Goal: Transaction & Acquisition: Purchase product/service

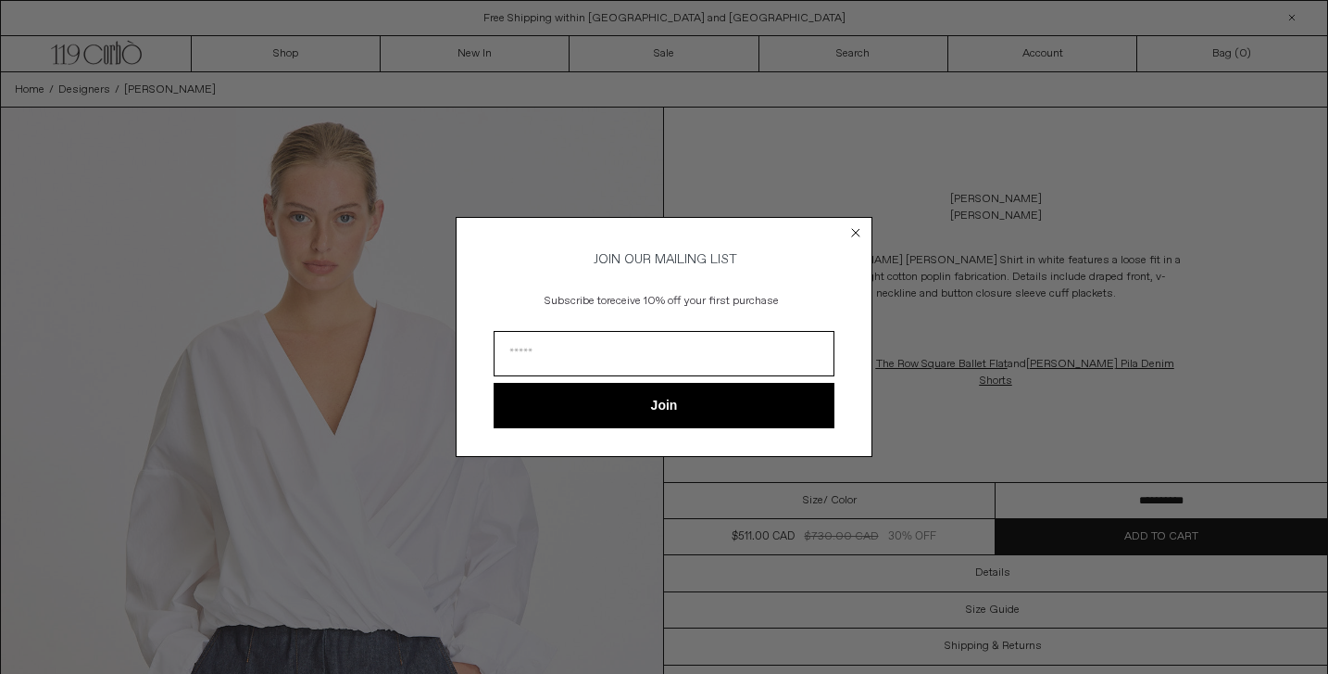
click at [852, 233] on circle "Close dialog" at bounding box center [857, 233] width 18 height 18
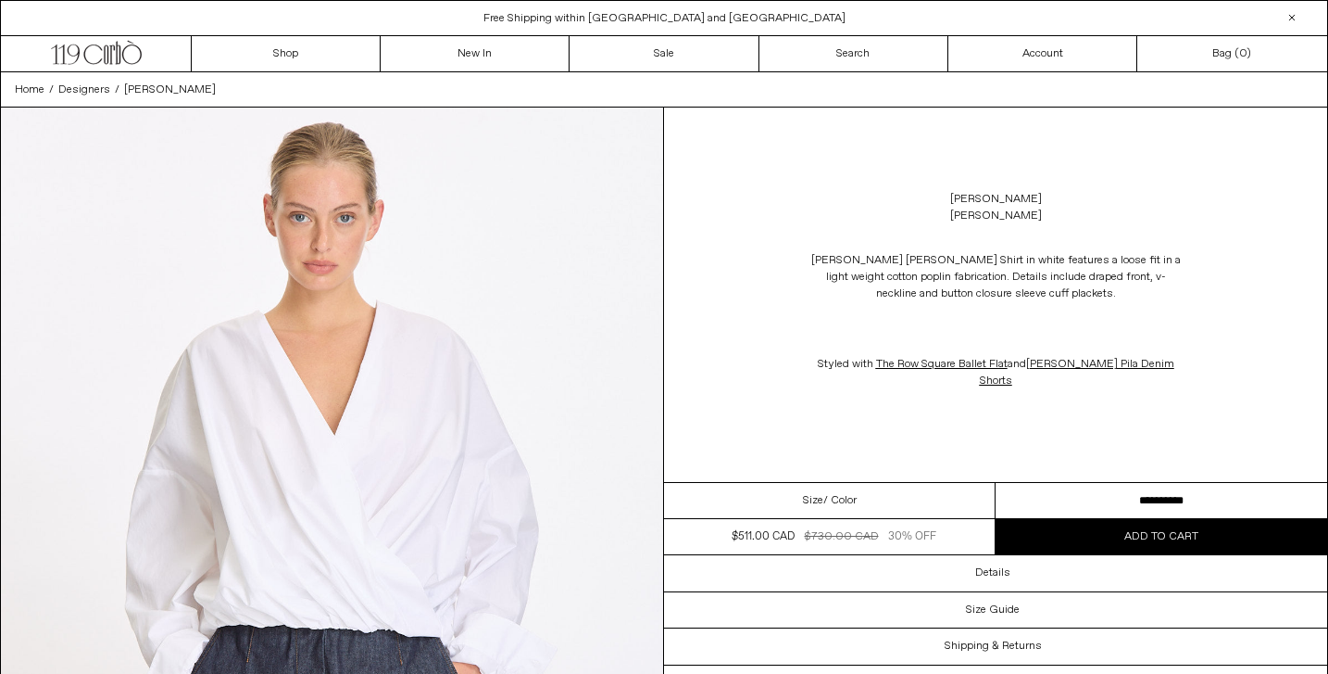
click at [1149, 497] on select "**********" at bounding box center [1162, 501] width 332 height 36
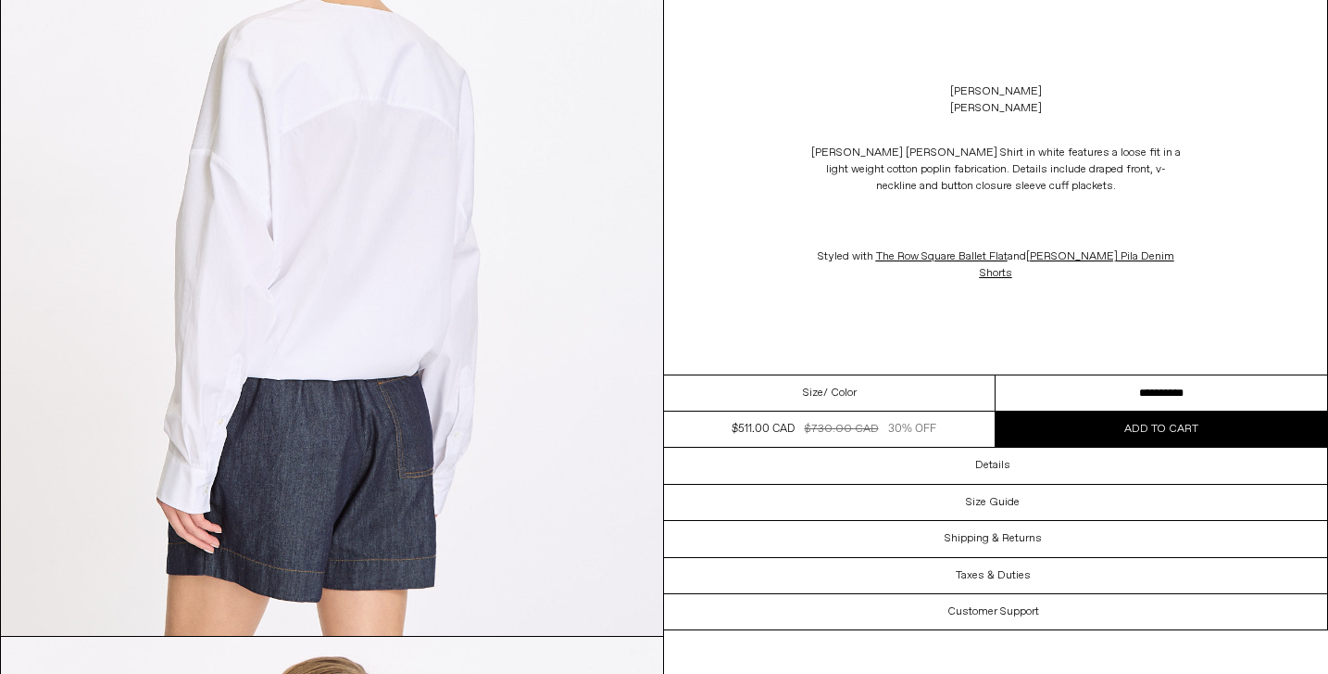
scroll to position [2812, 0]
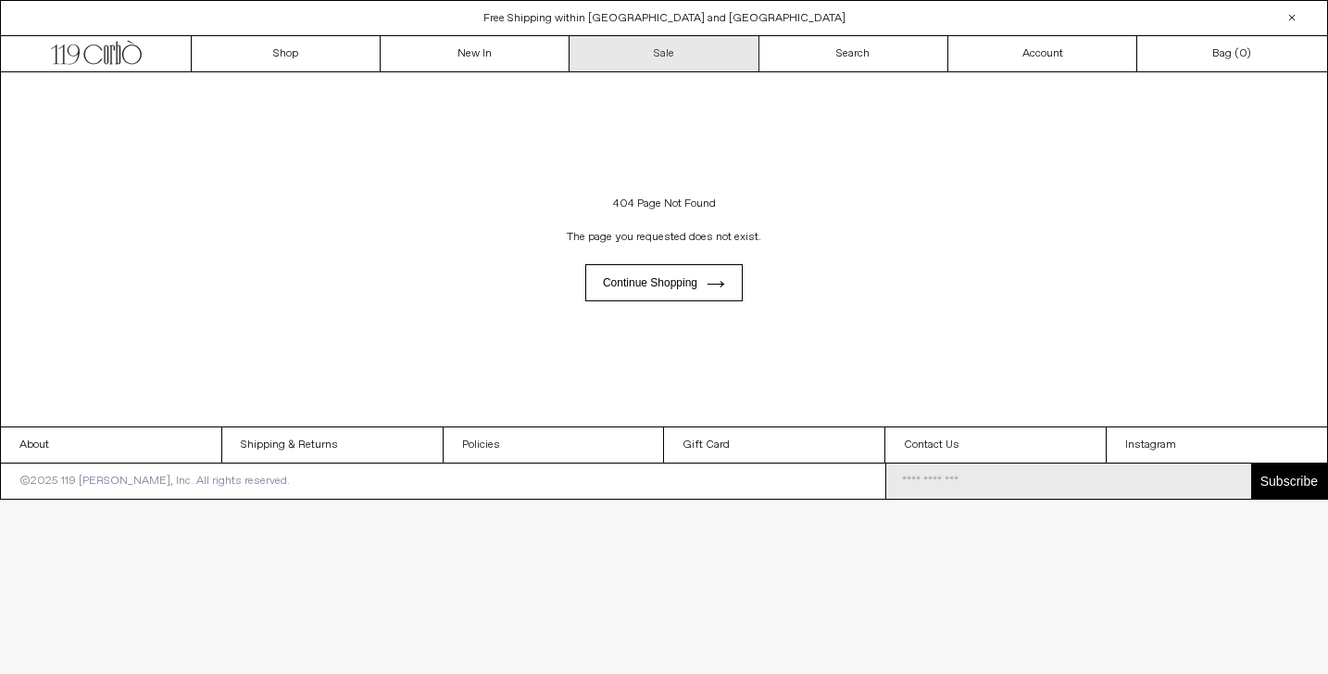
click at [635, 61] on link "Sale" at bounding box center [664, 53] width 189 height 35
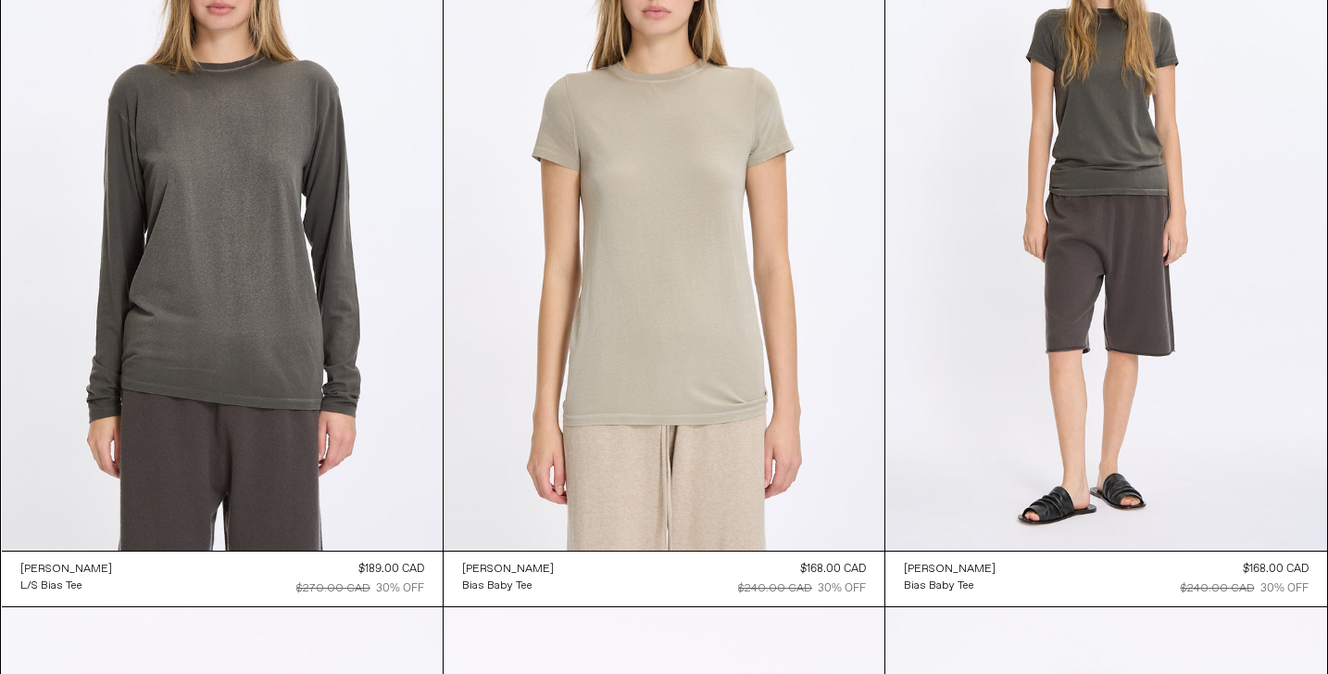
scroll to position [948, 0]
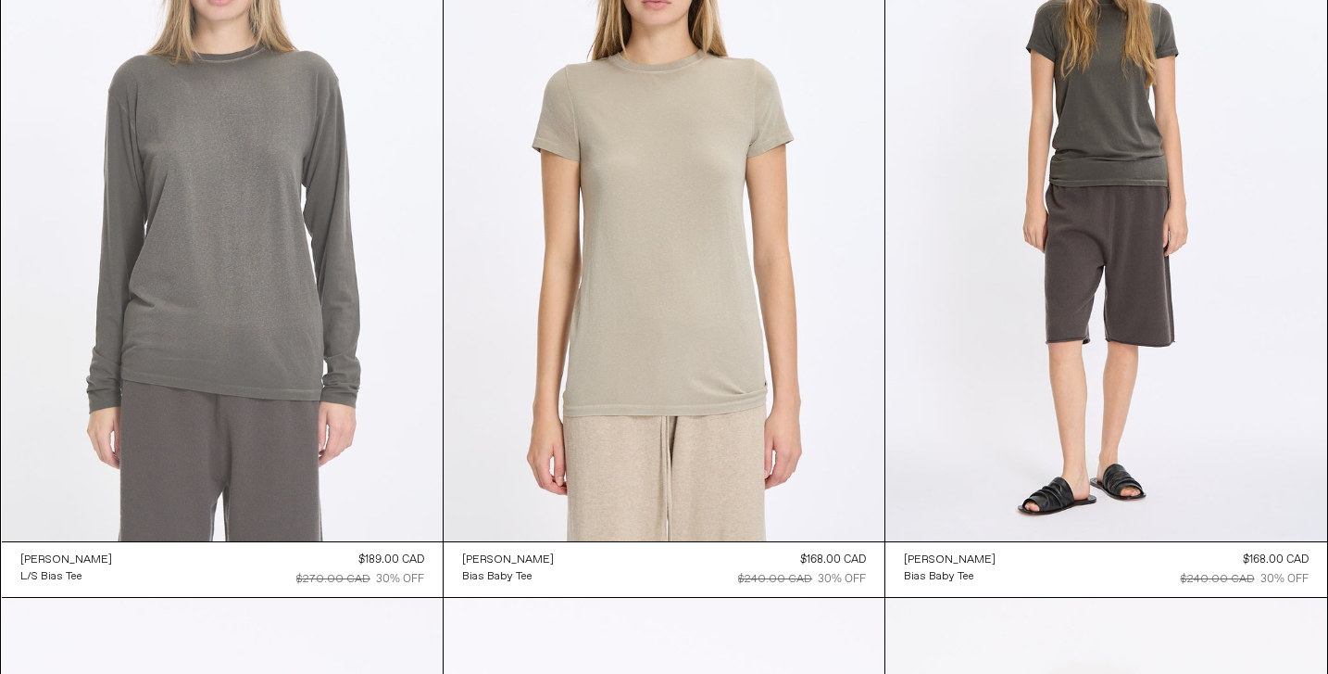
click at [258, 335] on at bounding box center [222, 210] width 441 height 661
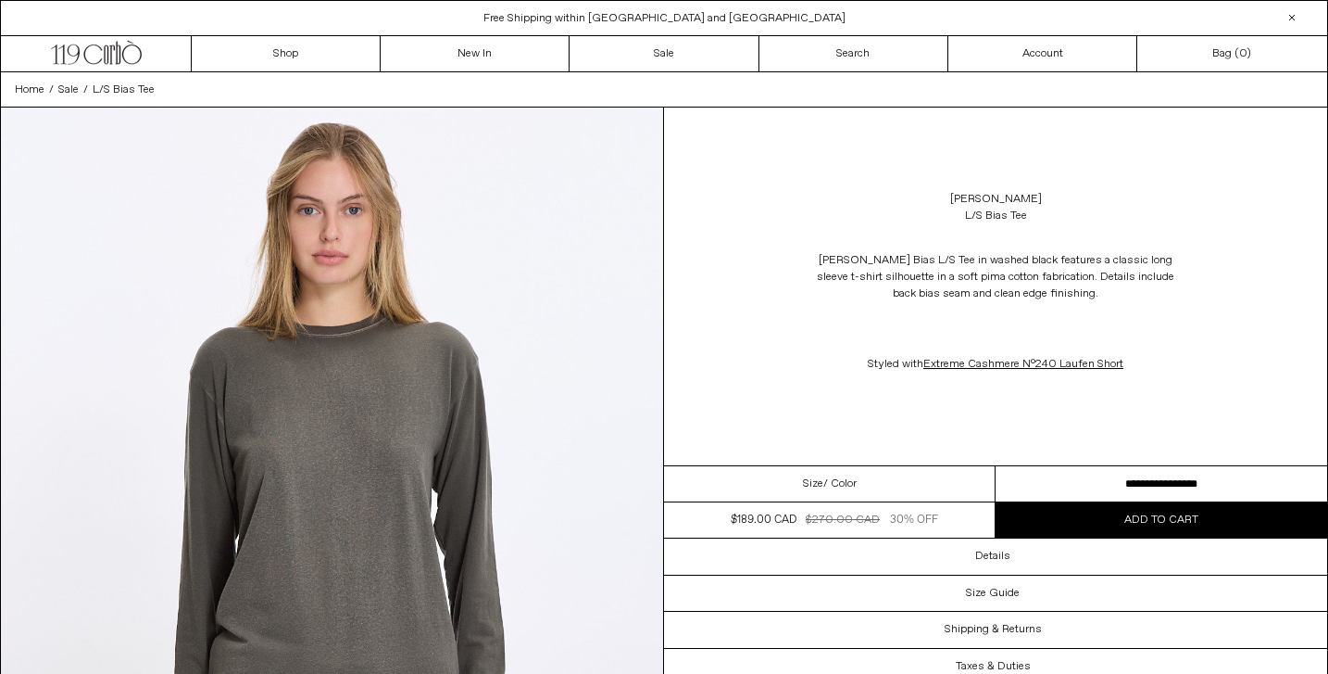
click at [856, 484] on span "/ Color" at bounding box center [840, 483] width 33 height 17
click at [787, 487] on div "Size / Color" at bounding box center [830, 484] width 332 height 36
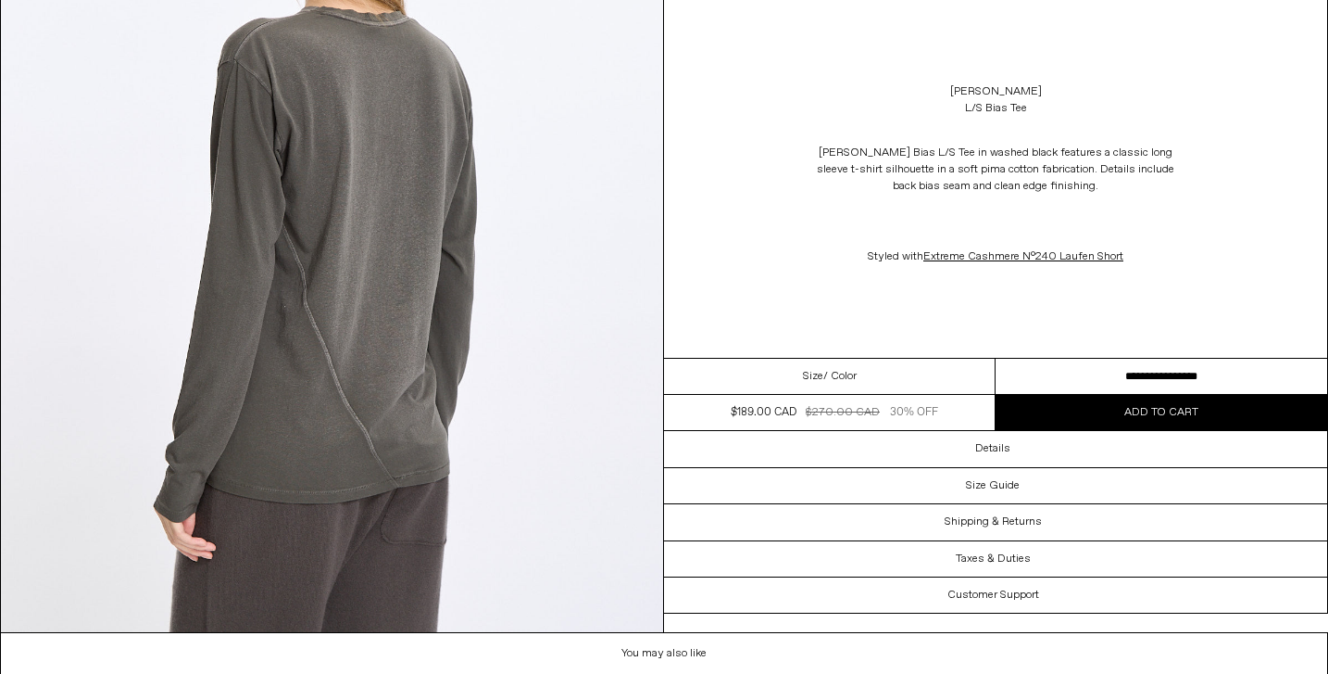
scroll to position [1964, 0]
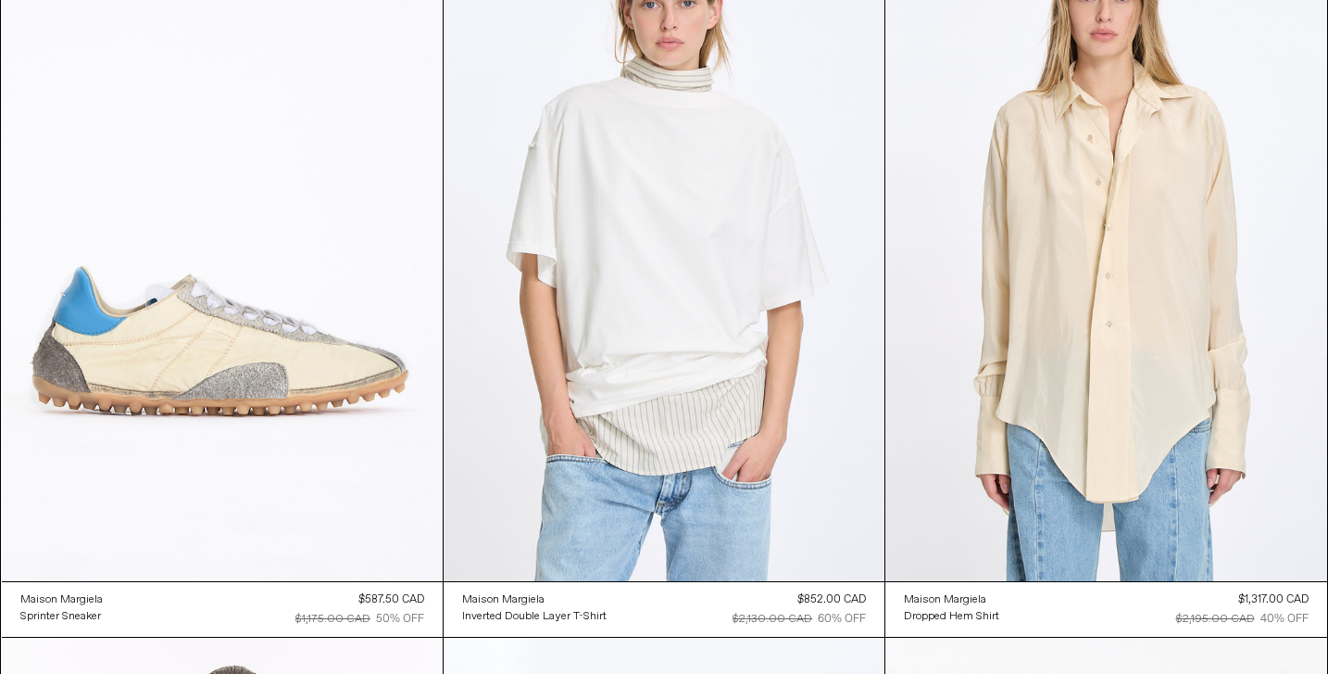
scroll to position [3065, 0]
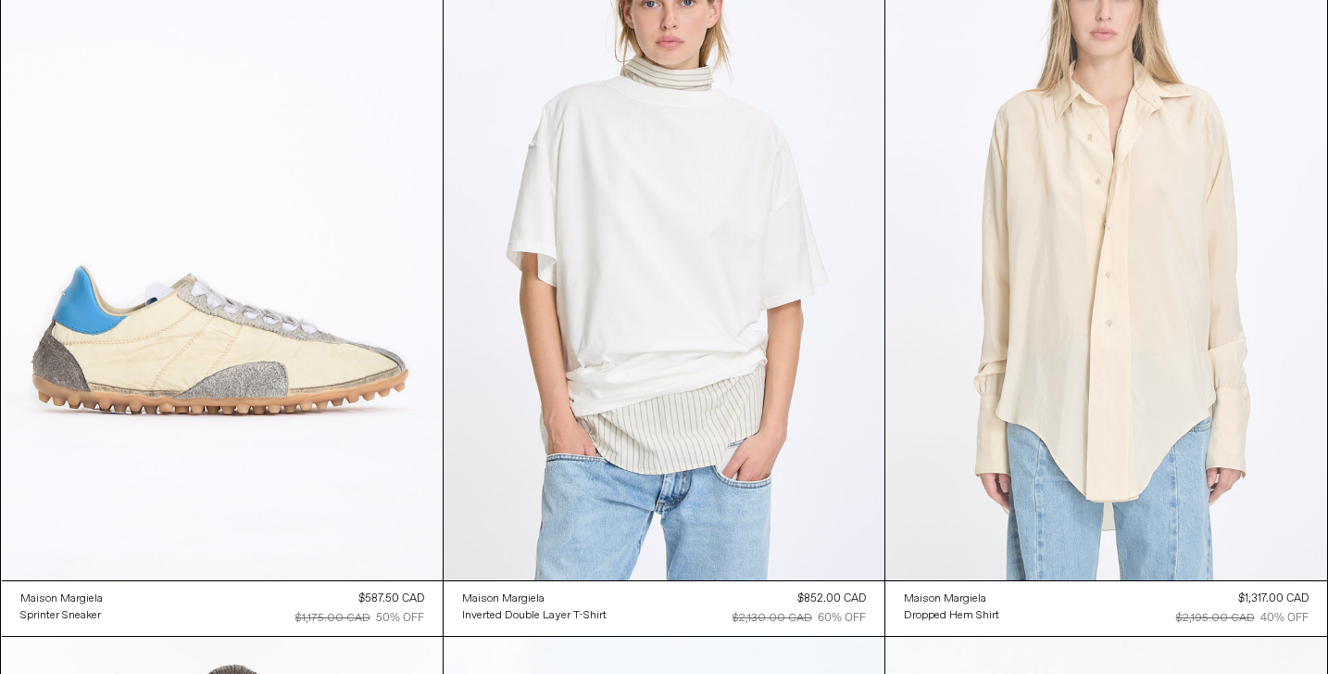
click at [1080, 371] on at bounding box center [1106, 249] width 441 height 662
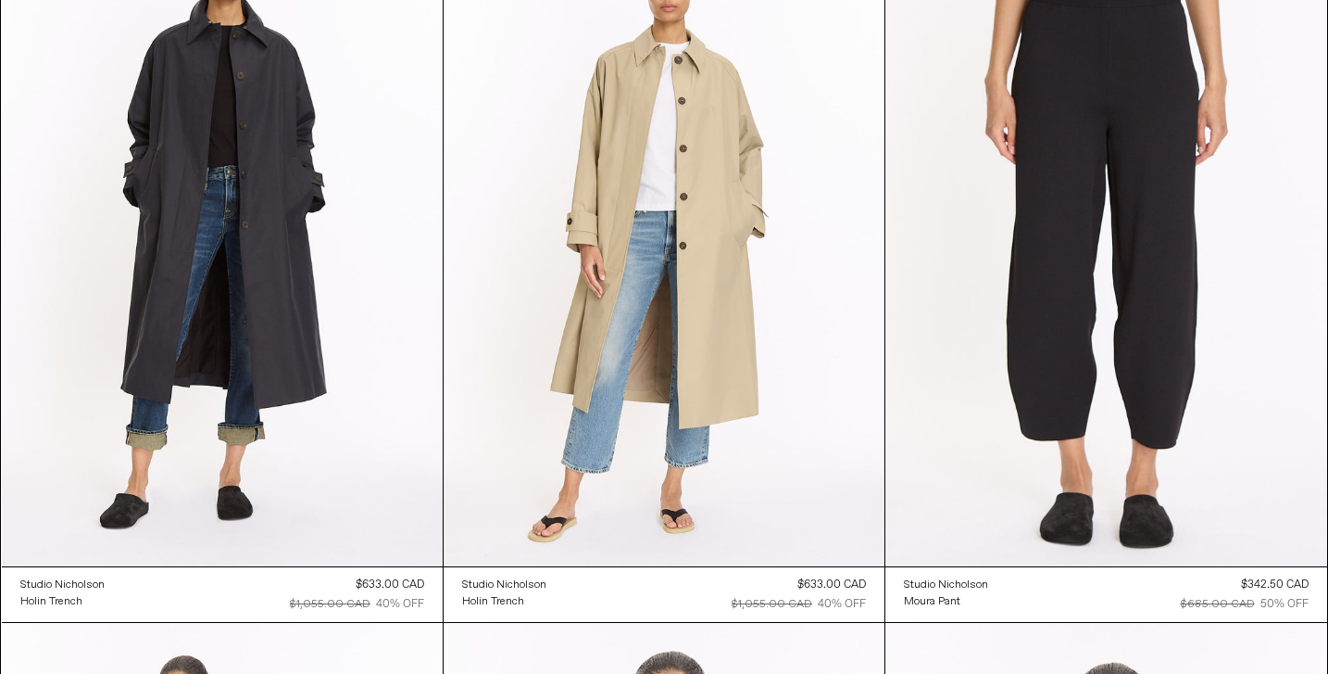
scroll to position [4518, 0]
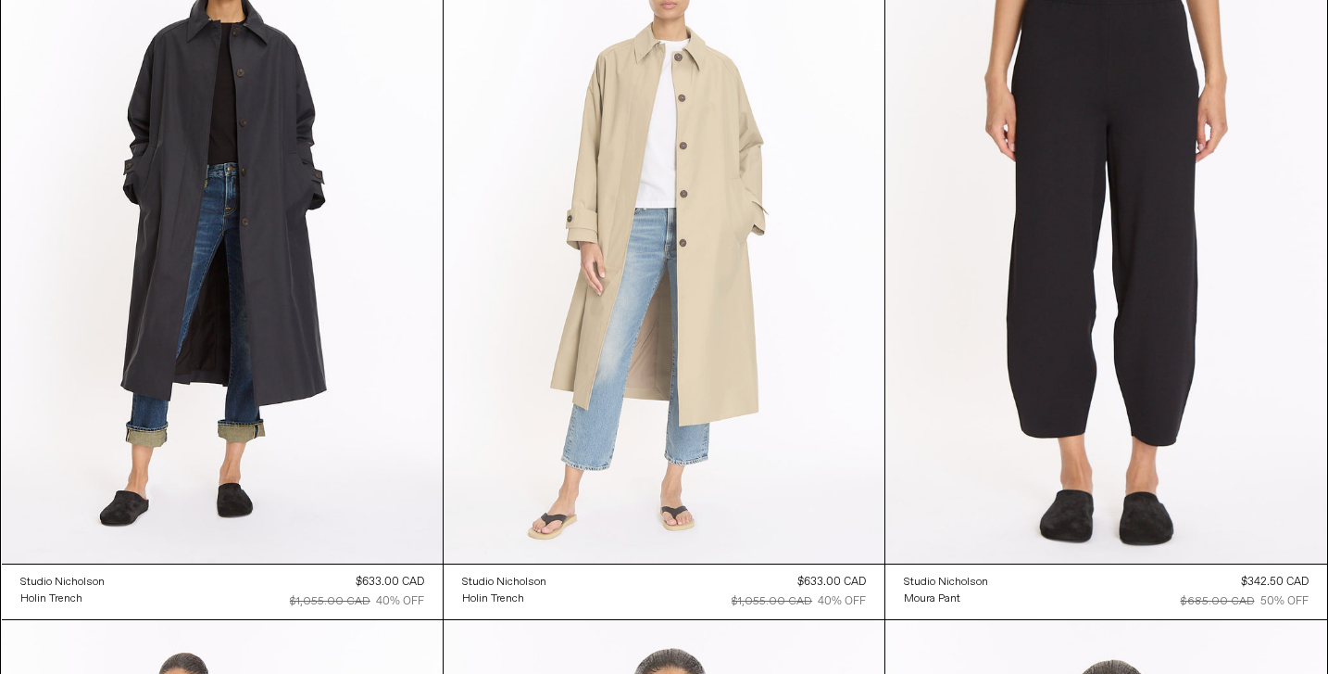
click at [661, 406] on at bounding box center [664, 231] width 441 height 661
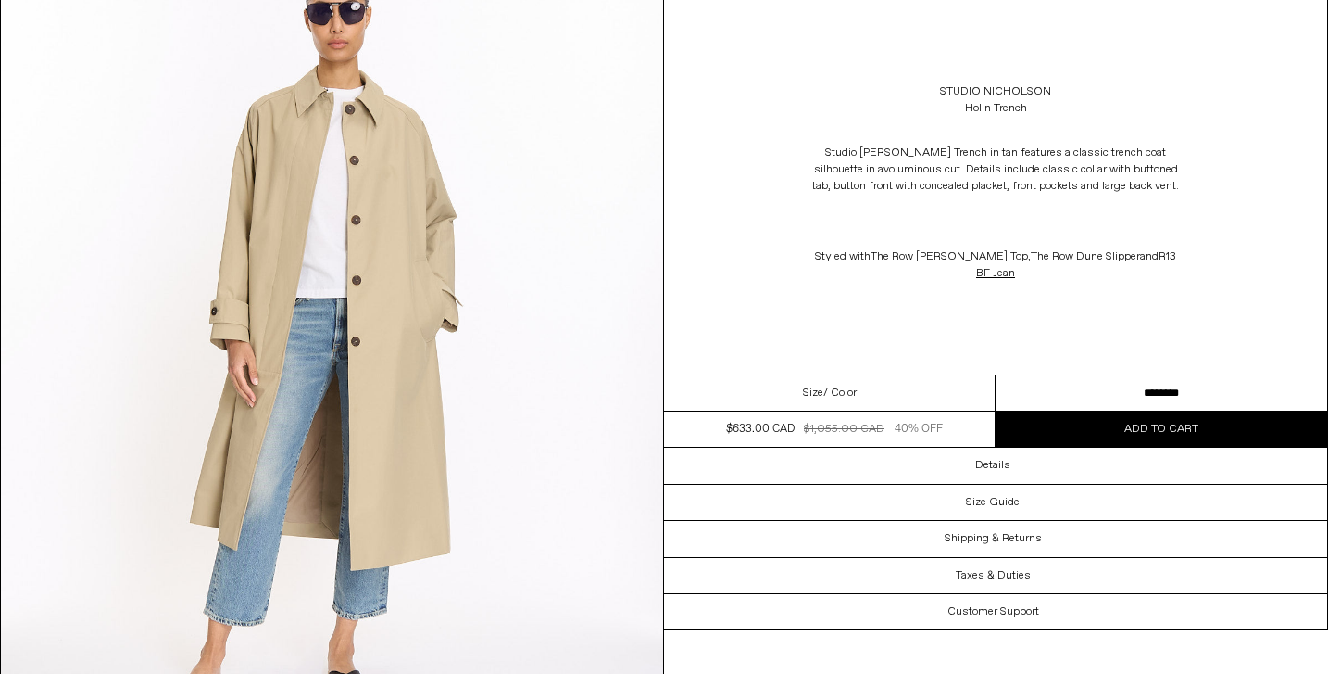
scroll to position [195, 0]
click at [1152, 403] on select "**********" at bounding box center [1162, 393] width 332 height 36
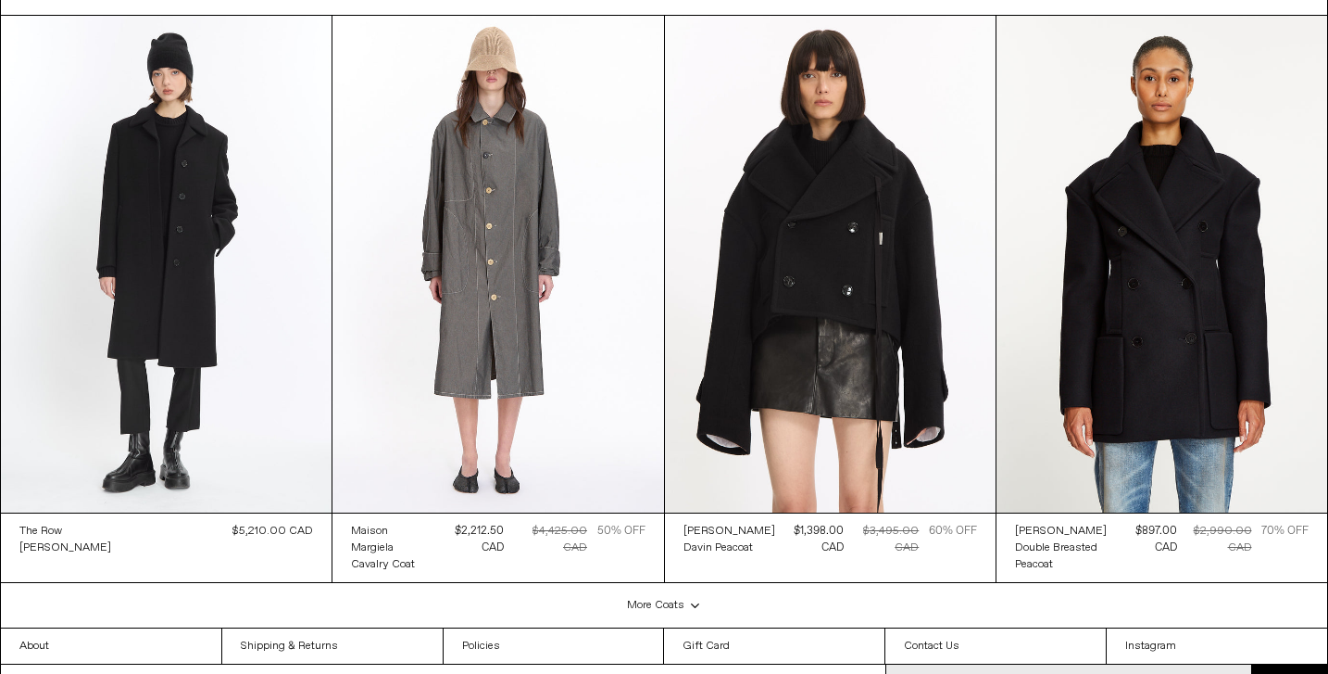
scroll to position [4281, 0]
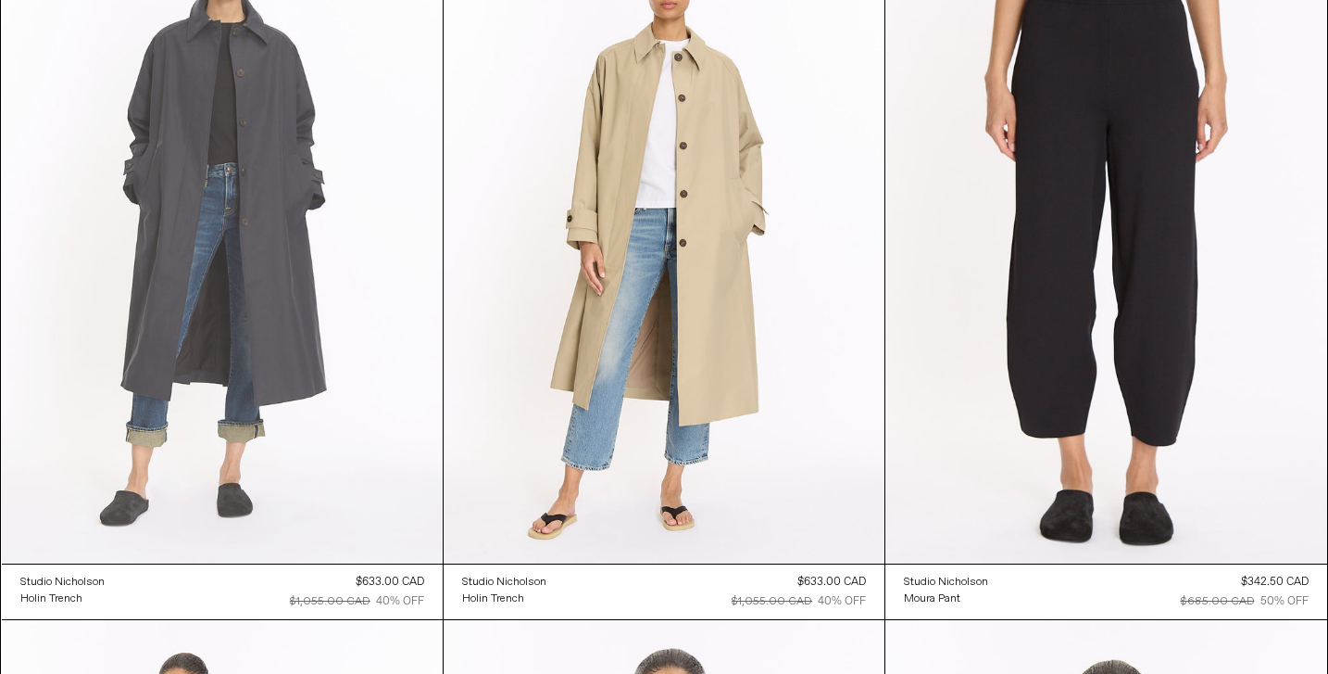
click at [216, 184] on at bounding box center [222, 231] width 441 height 661
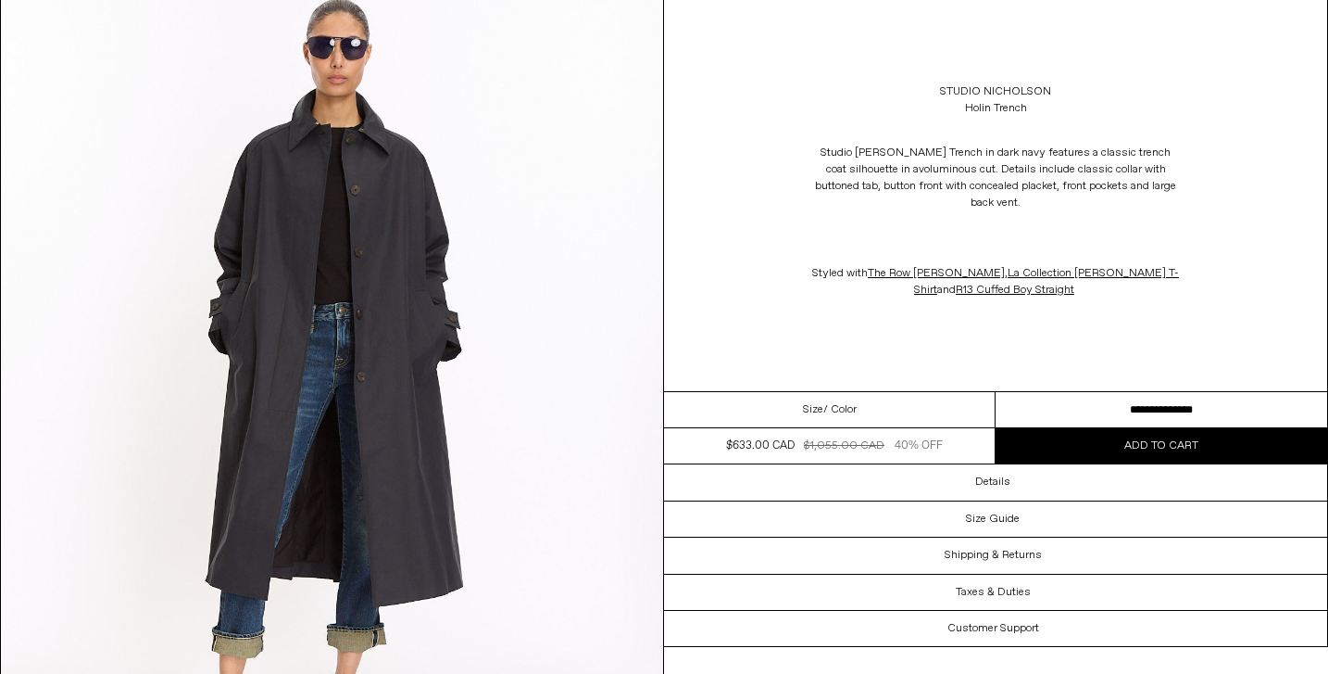
scroll to position [269, 0]
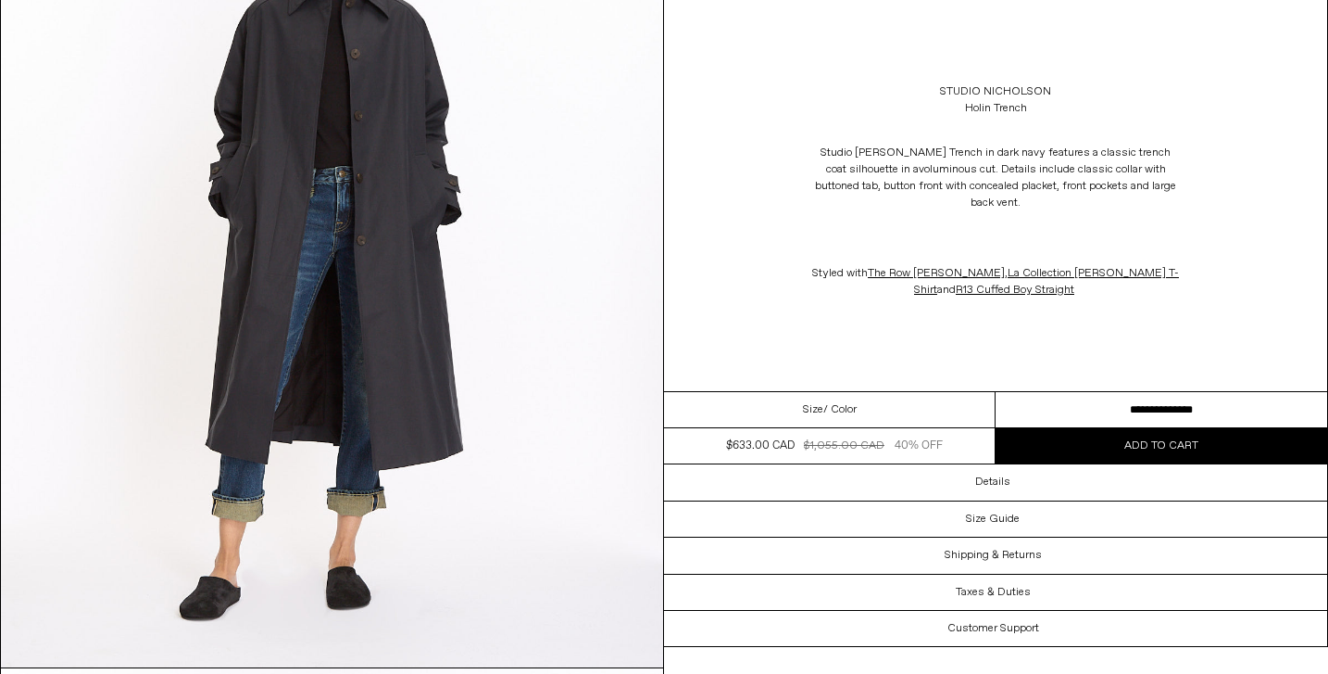
click at [1215, 409] on select "**********" at bounding box center [1162, 410] width 332 height 36
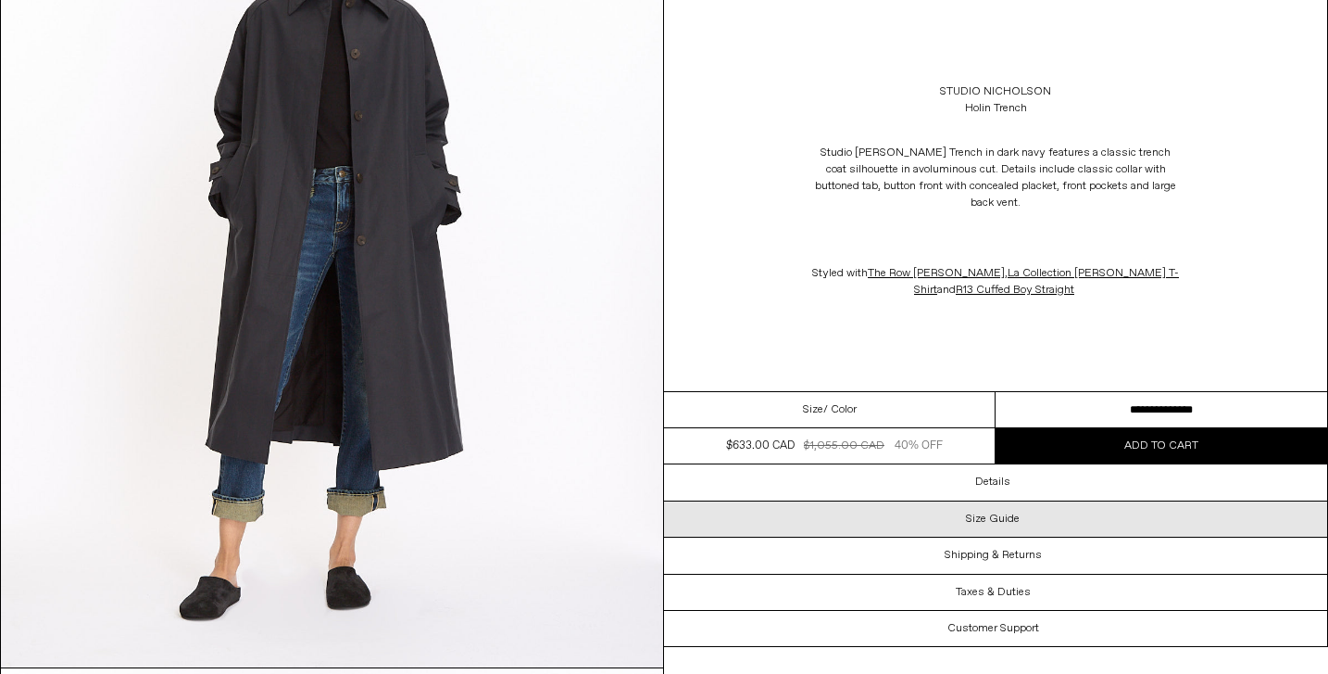
click at [981, 519] on h3 "Size Guide" at bounding box center [993, 518] width 54 height 13
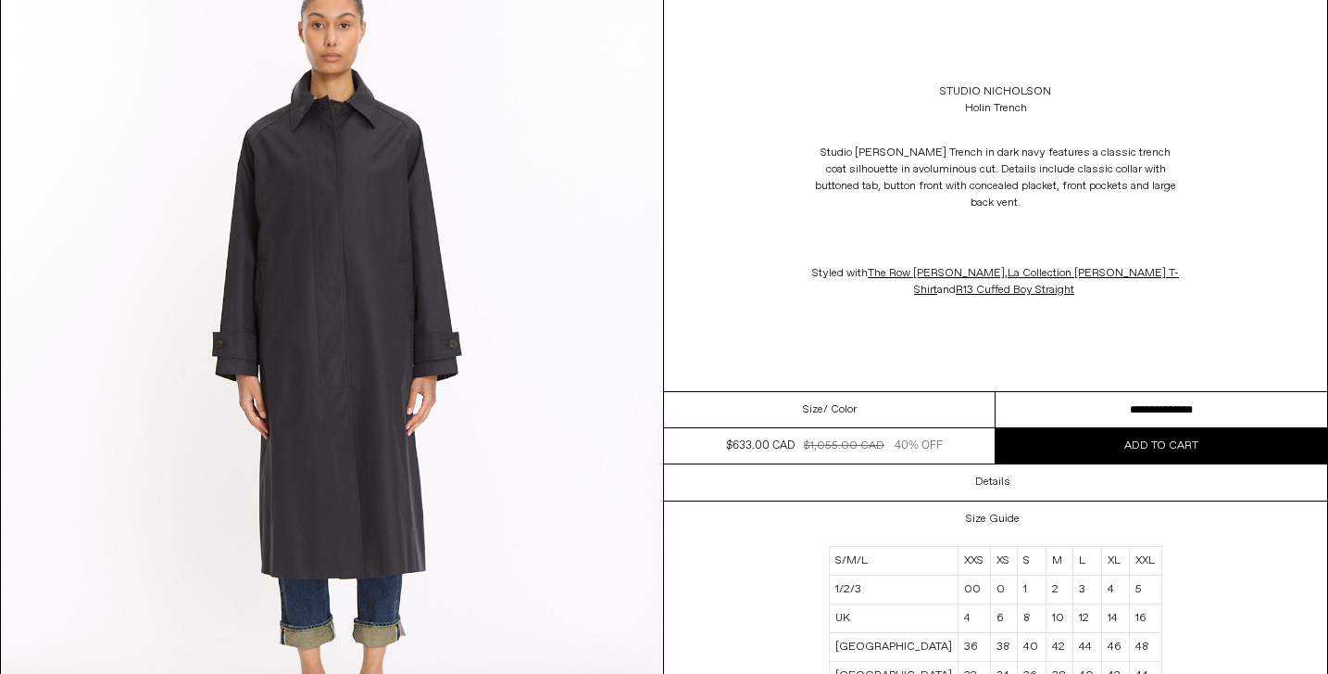
scroll to position [1099, 0]
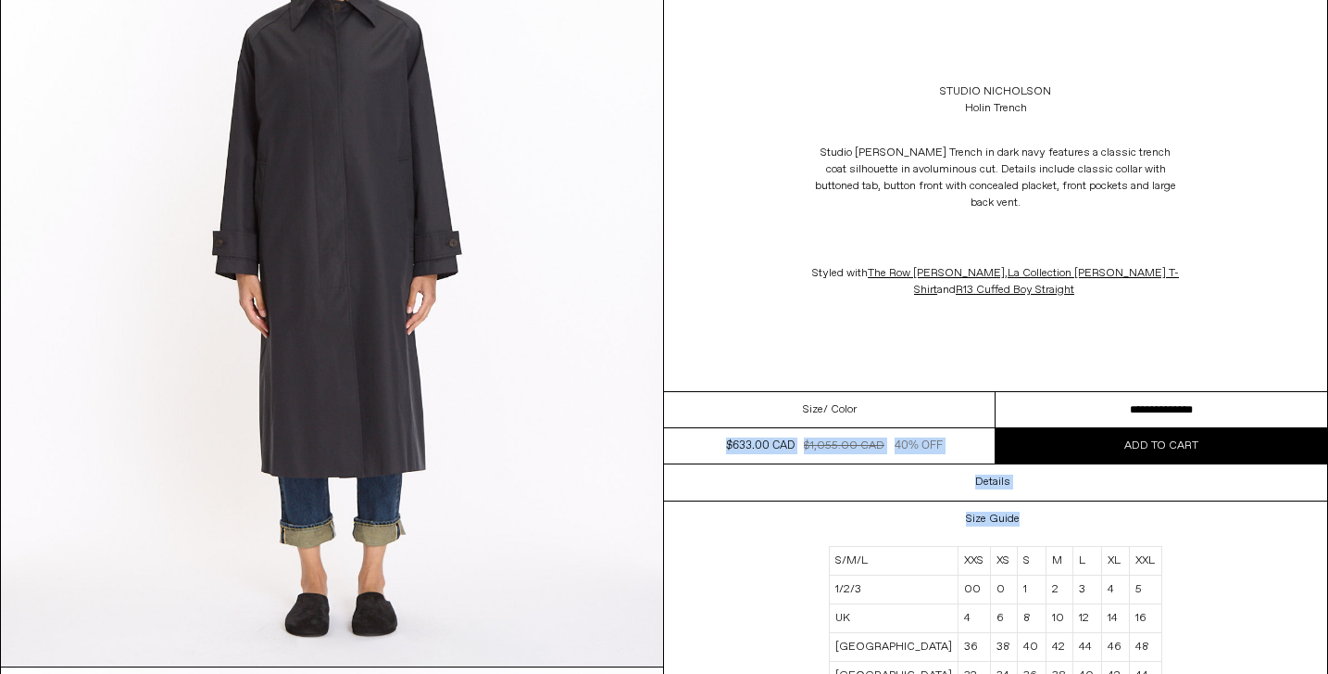
drag, startPoint x: 1259, startPoint y: 576, endPoint x: 1269, endPoint y: 395, distance: 181.9
click at [1269, 395] on div "**********" at bounding box center [996, 451] width 664 height 902
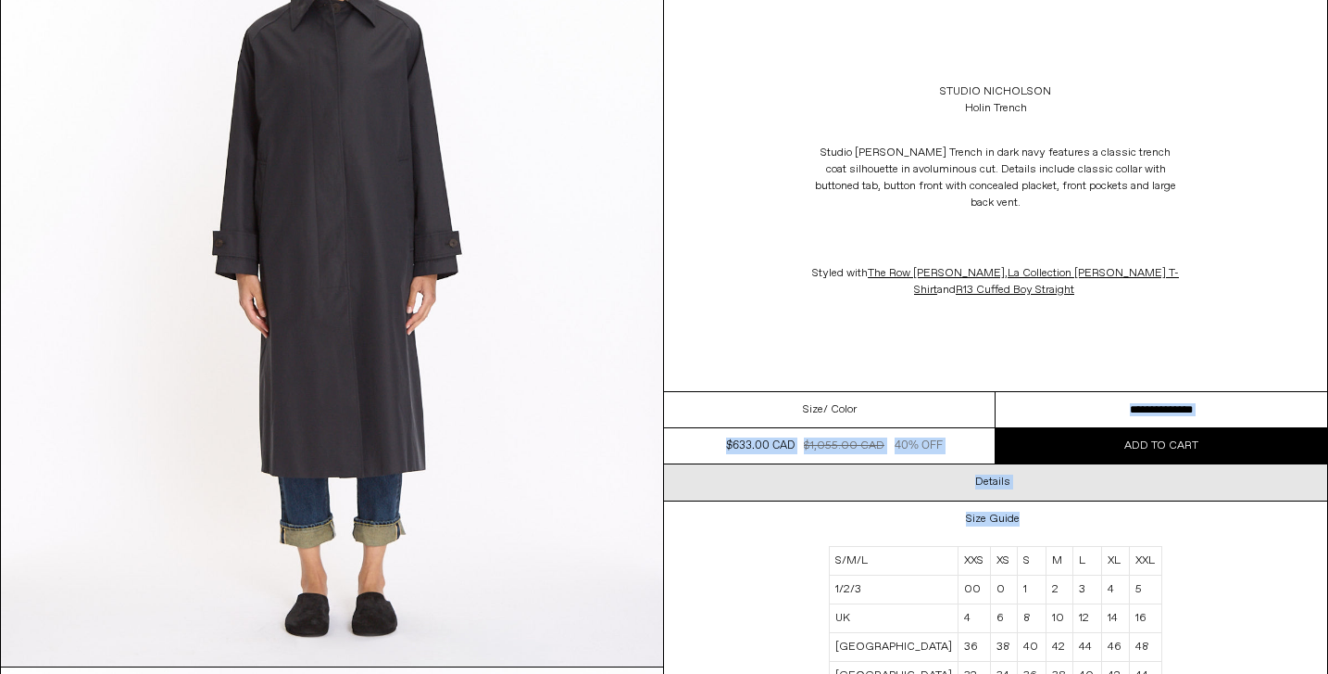
click at [1264, 481] on div "Details" at bounding box center [995, 481] width 663 height 35
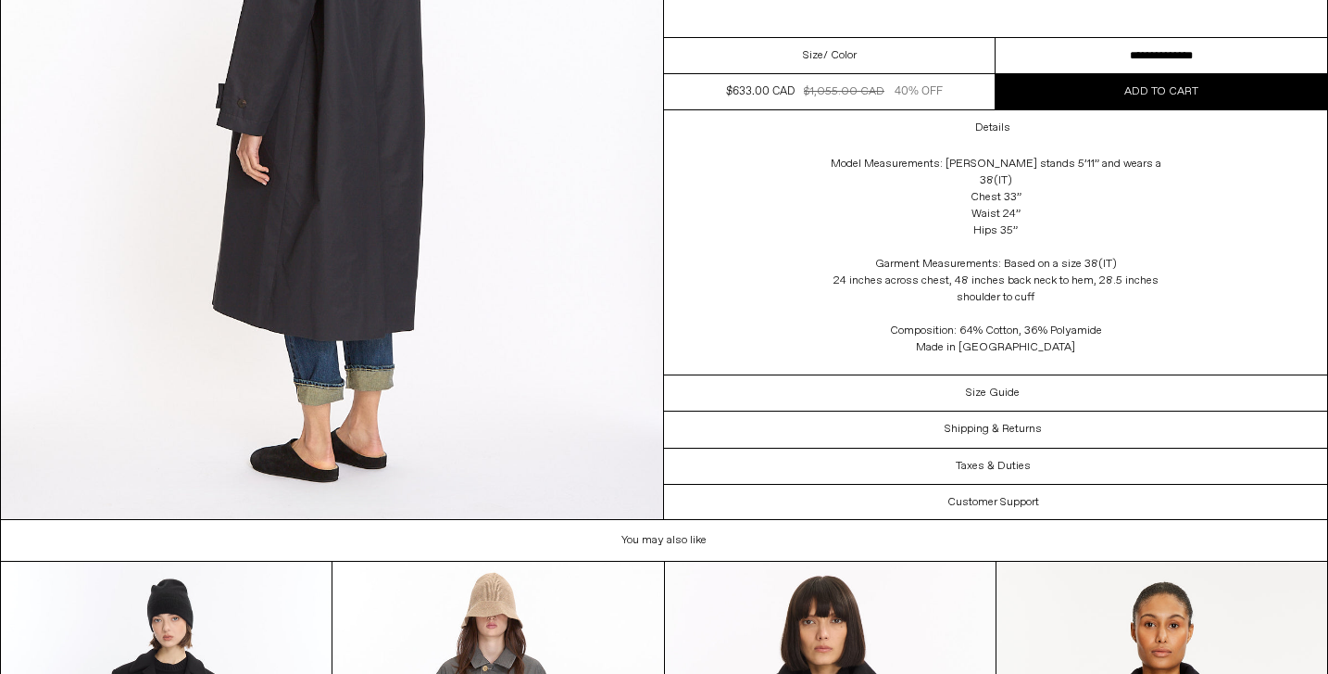
scroll to position [2896, 0]
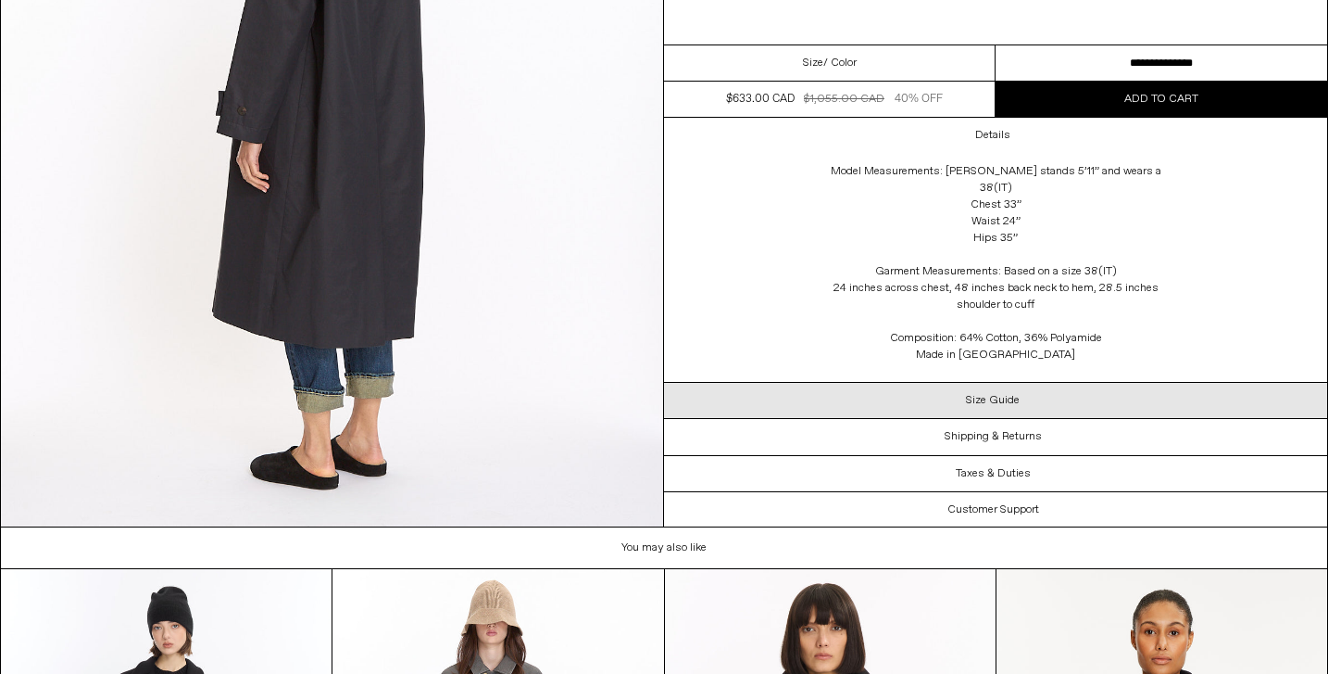
click at [1038, 397] on div "Size Guide" at bounding box center [995, 399] width 663 height 35
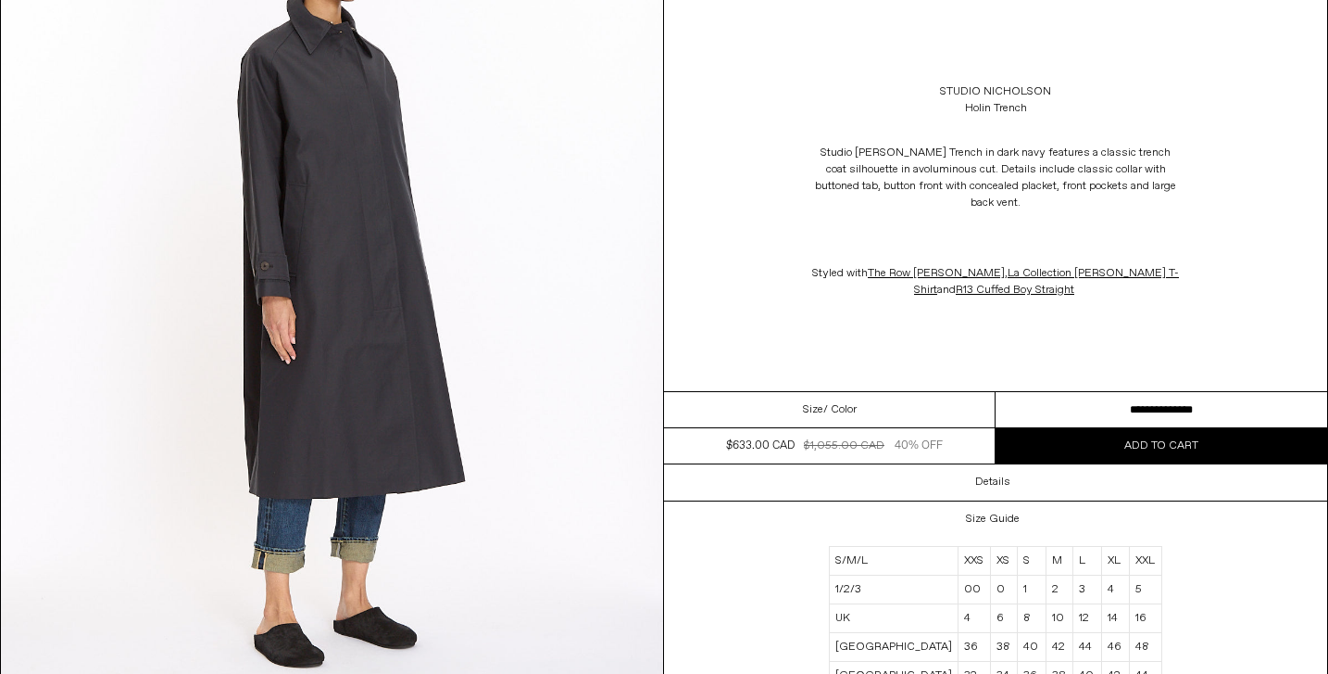
scroll to position [1905, 0]
click at [819, 410] on span "Size" at bounding box center [813, 409] width 20 height 17
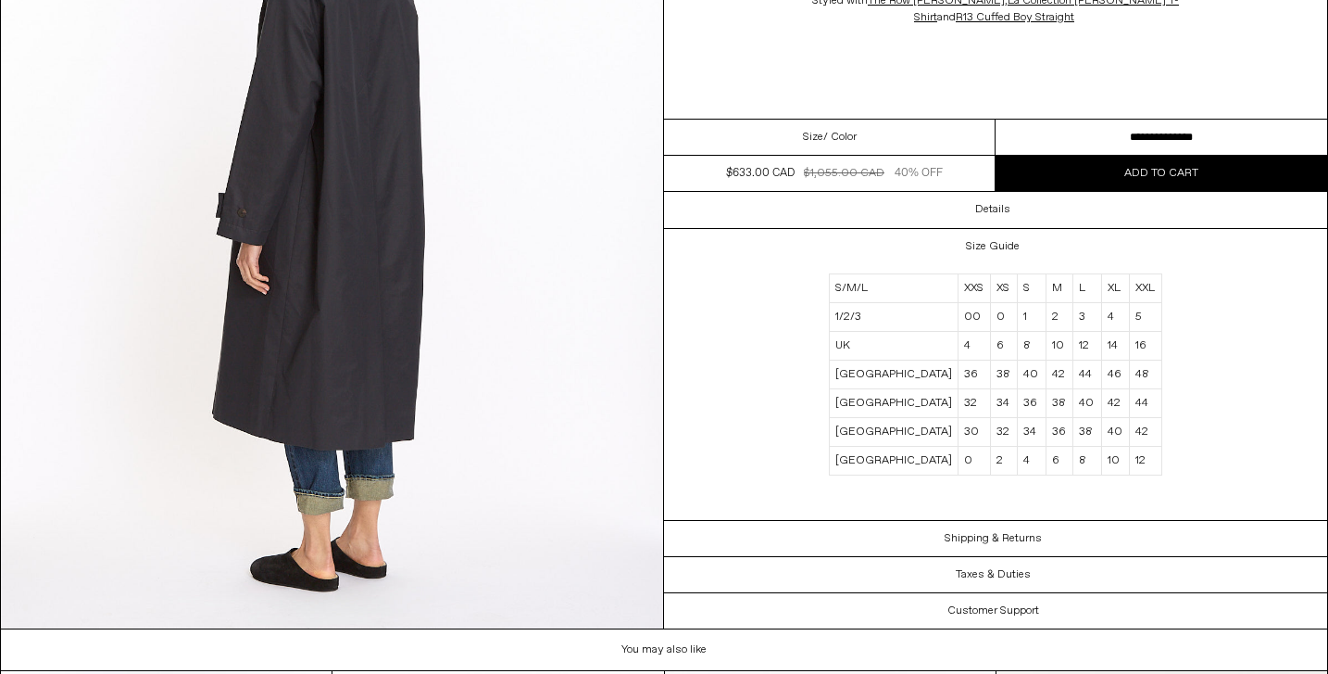
scroll to position [2785, 0]
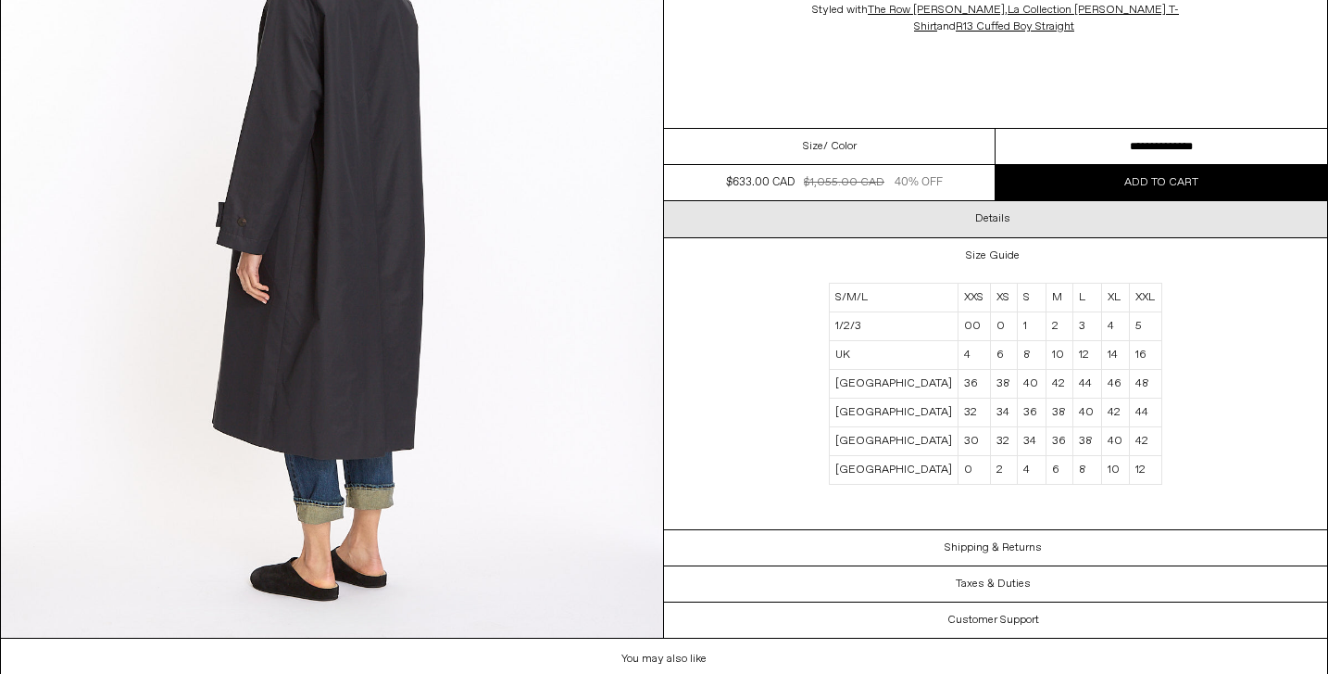
click at [1031, 219] on div "Details" at bounding box center [995, 219] width 663 height 35
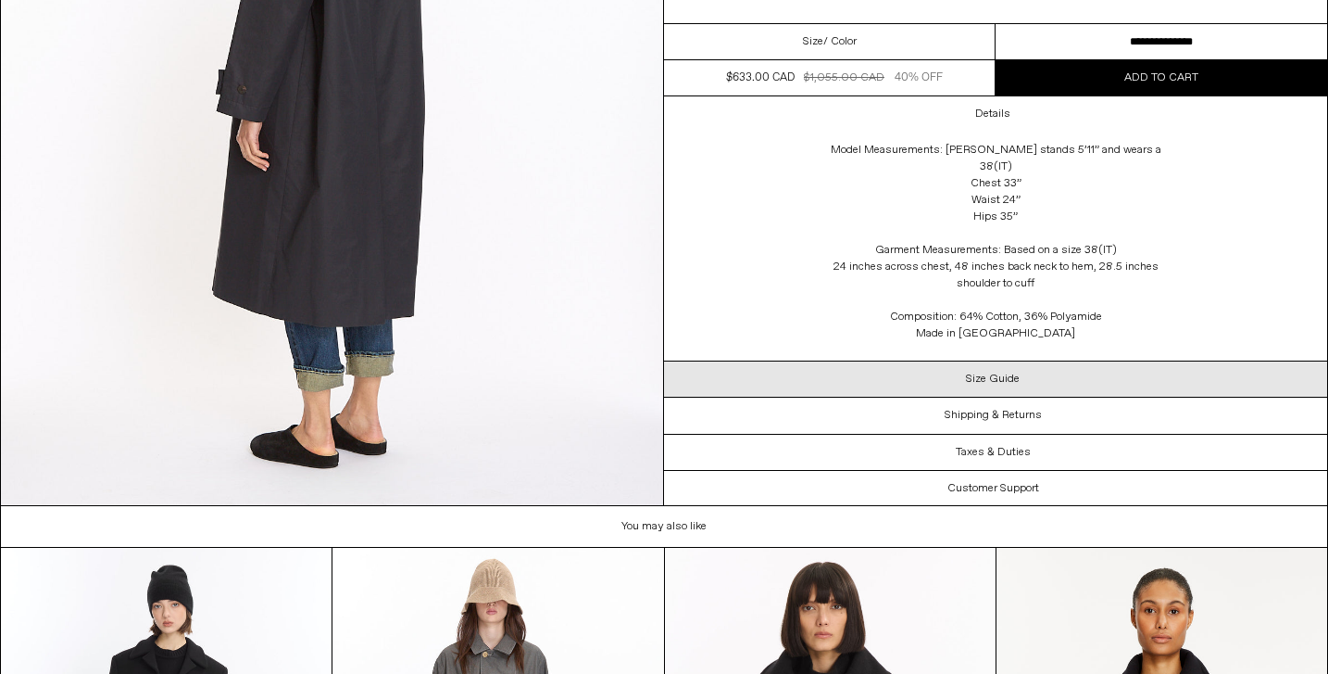
scroll to position [2920, 0]
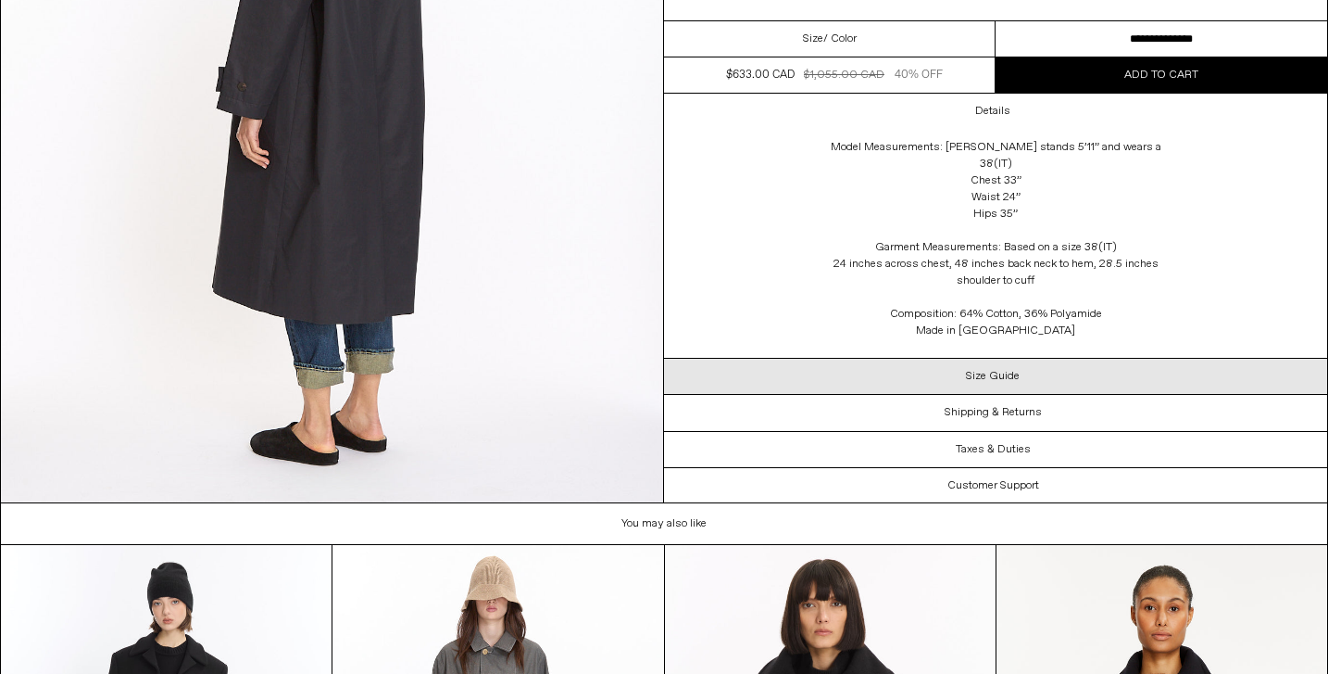
click at [1001, 373] on h3 "Size Guide" at bounding box center [993, 375] width 54 height 13
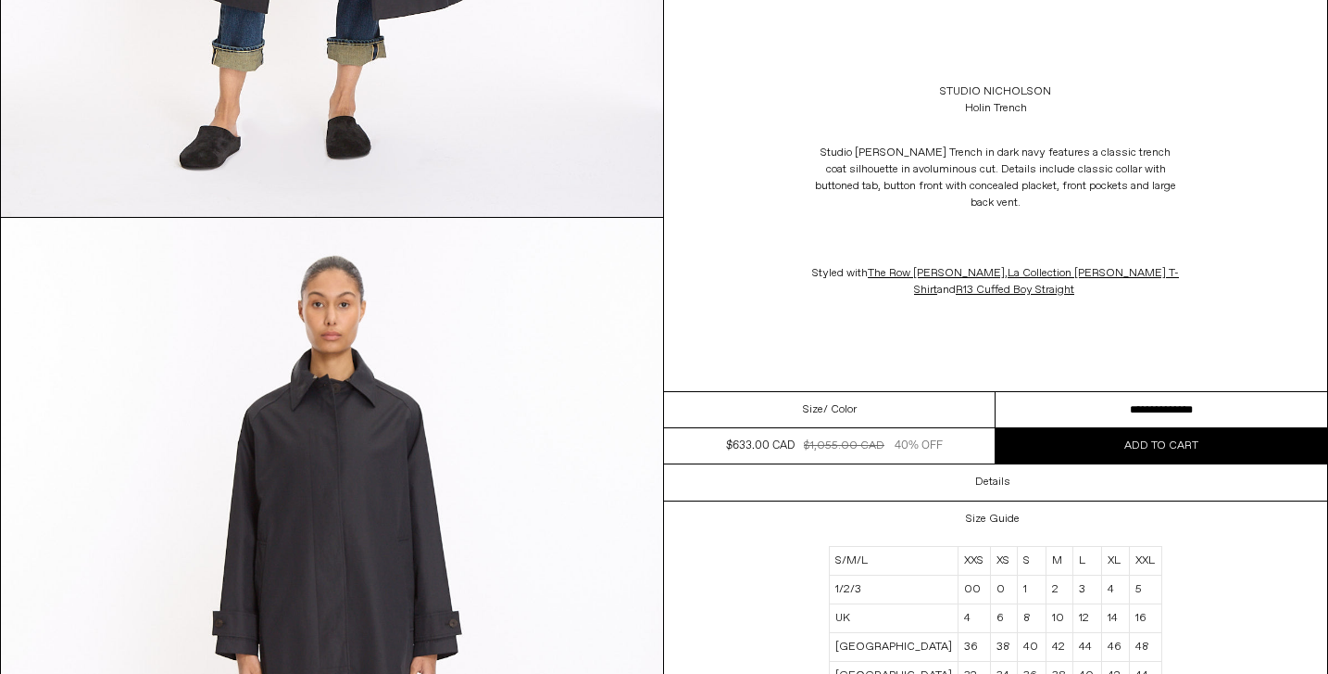
scroll to position [708, 0]
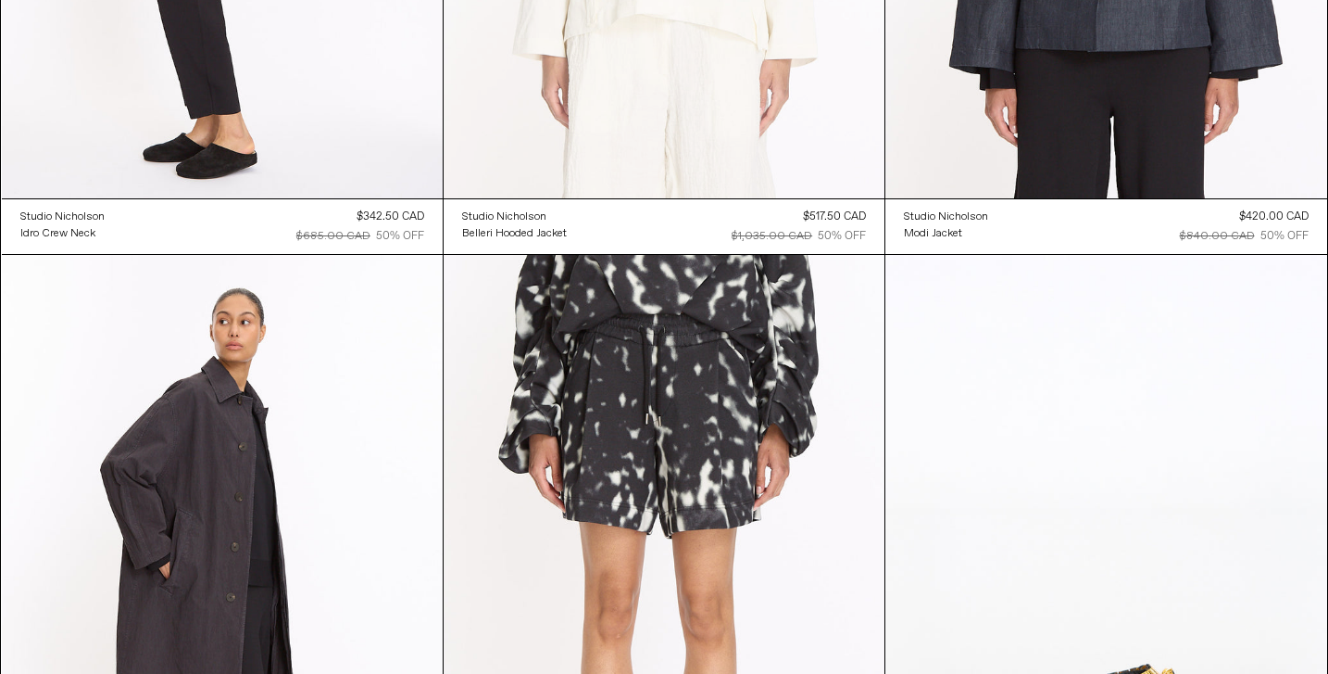
scroll to position [5607, 0]
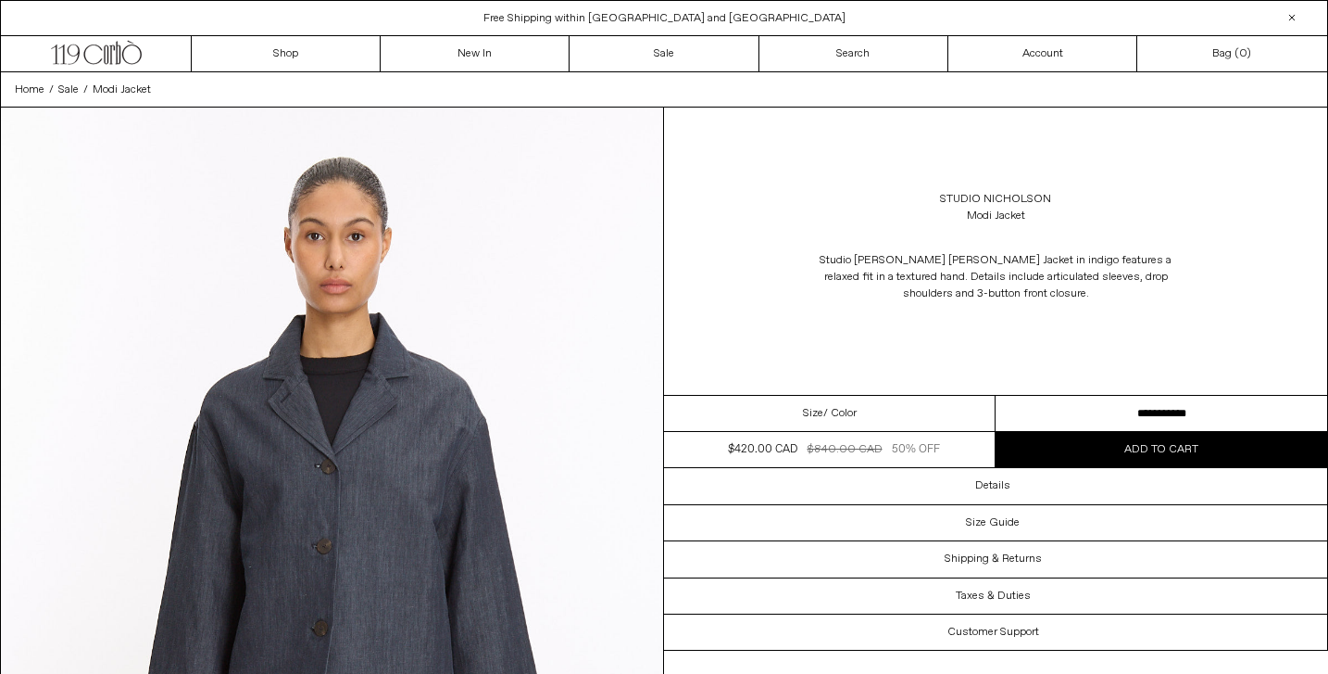
click at [1165, 415] on select "**********" at bounding box center [1162, 414] width 332 height 36
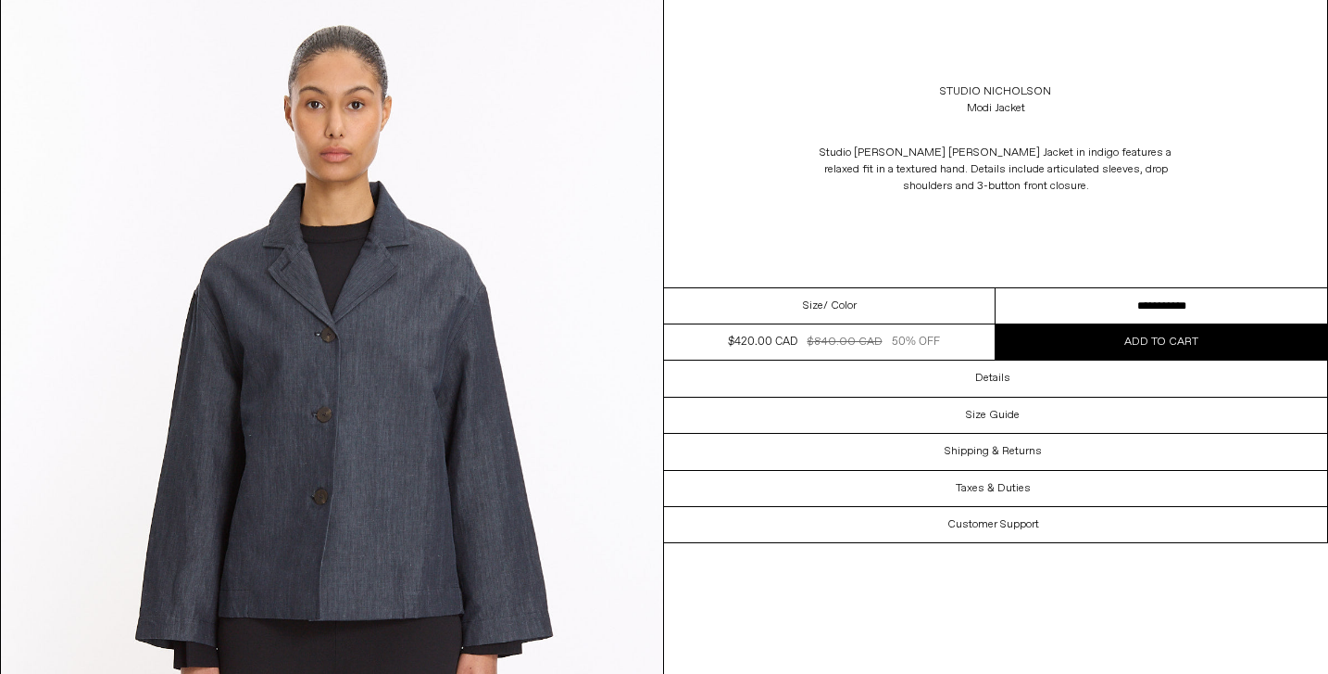
scroll to position [132, 0]
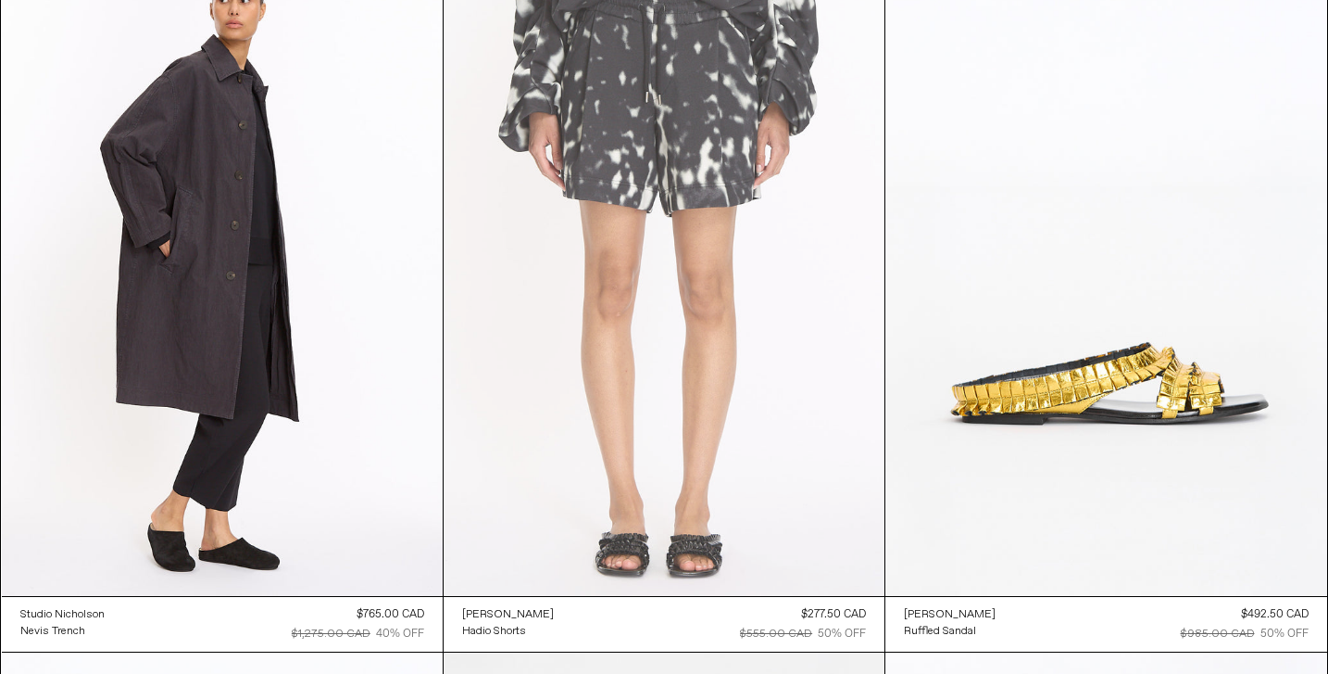
scroll to position [5924, 0]
click at [741, 199] on at bounding box center [664, 262] width 441 height 661
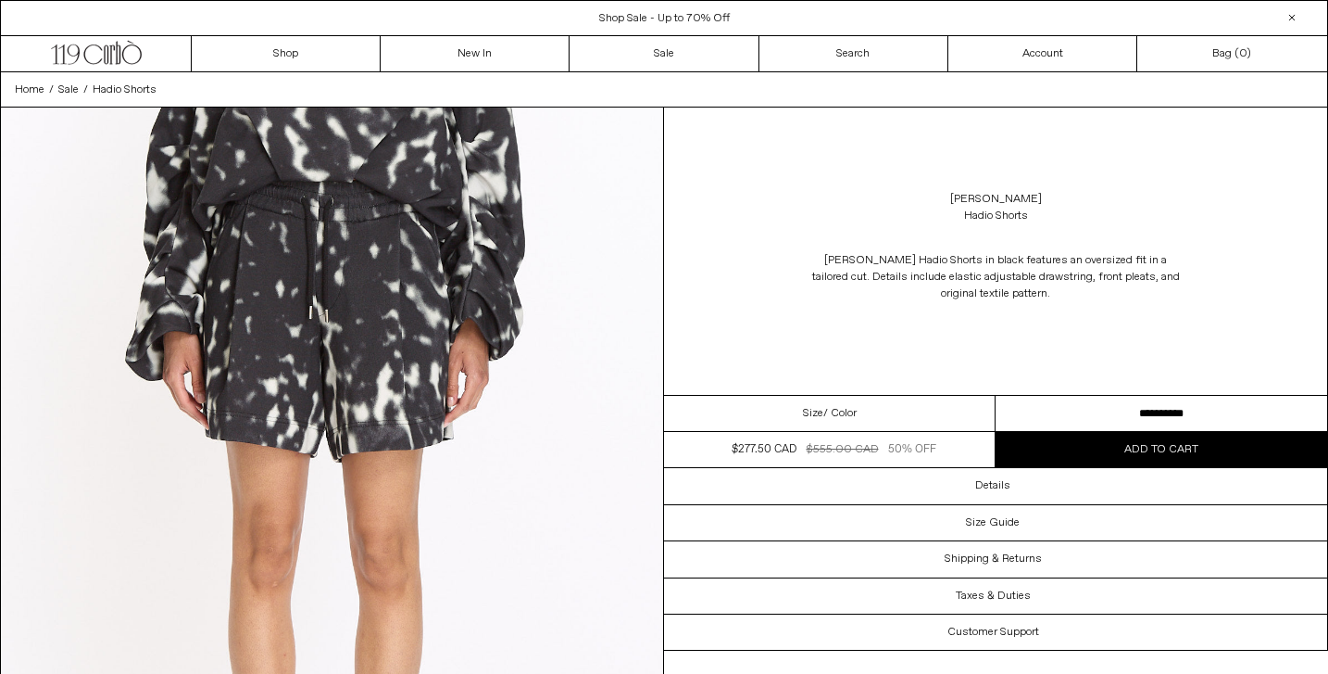
click at [1076, 402] on select "**********" at bounding box center [1162, 414] width 332 height 36
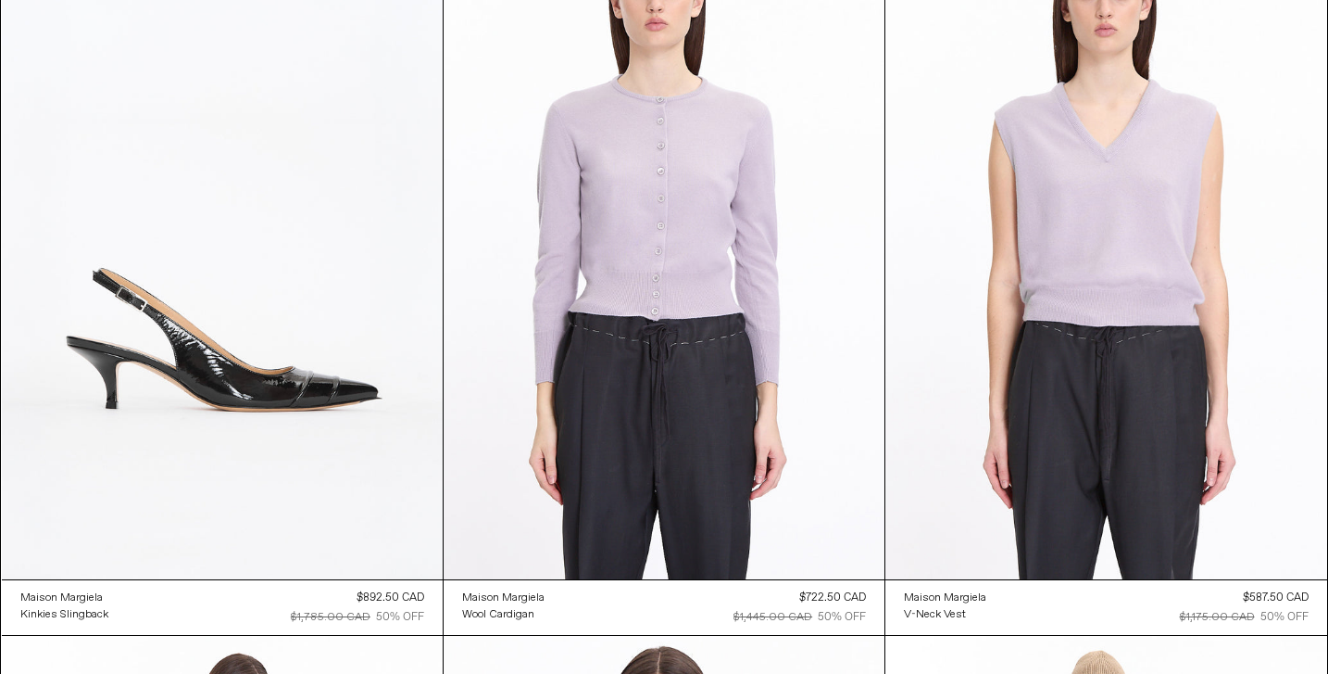
scroll to position [7271, 0]
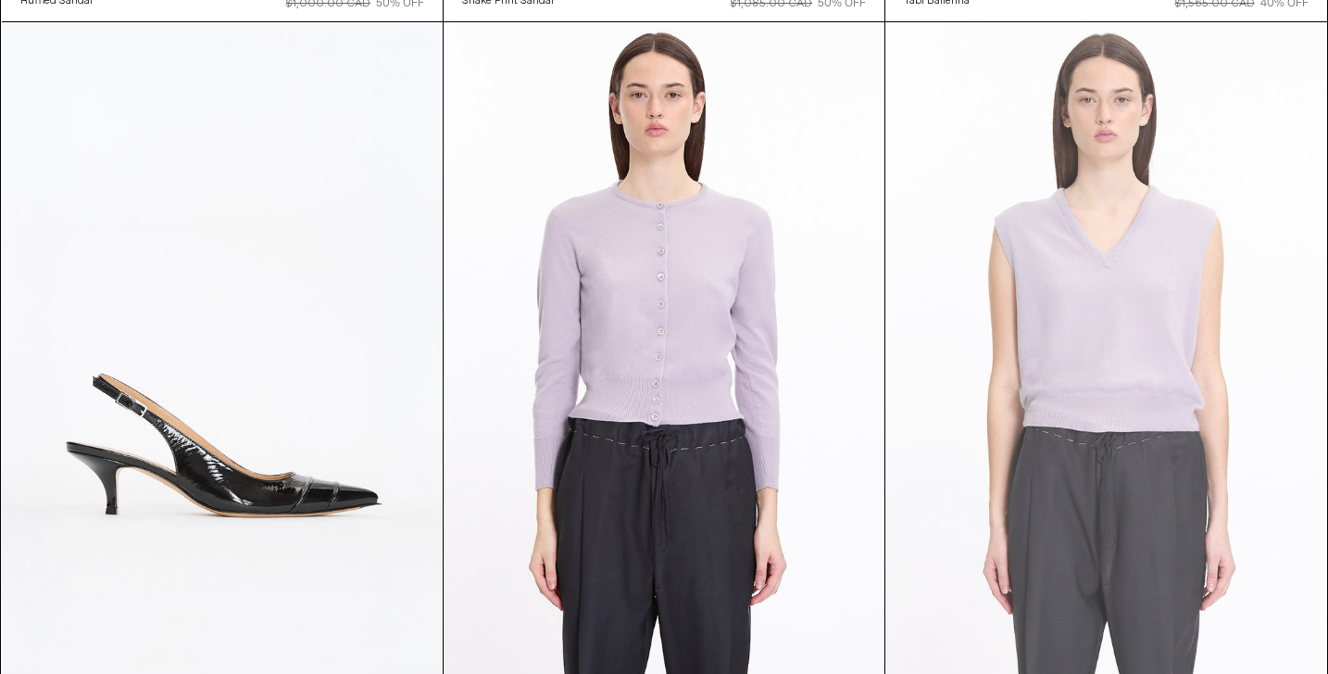
click at [1176, 280] on at bounding box center [1106, 353] width 441 height 662
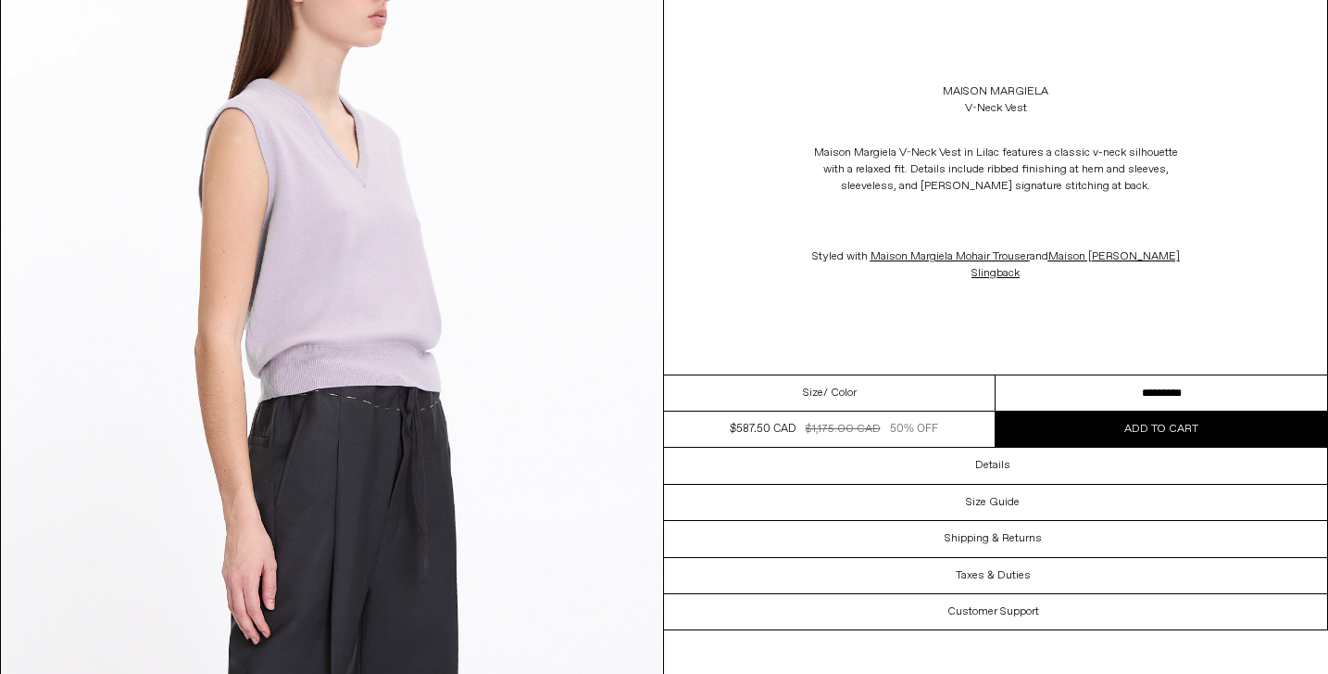
scroll to position [1233, 0]
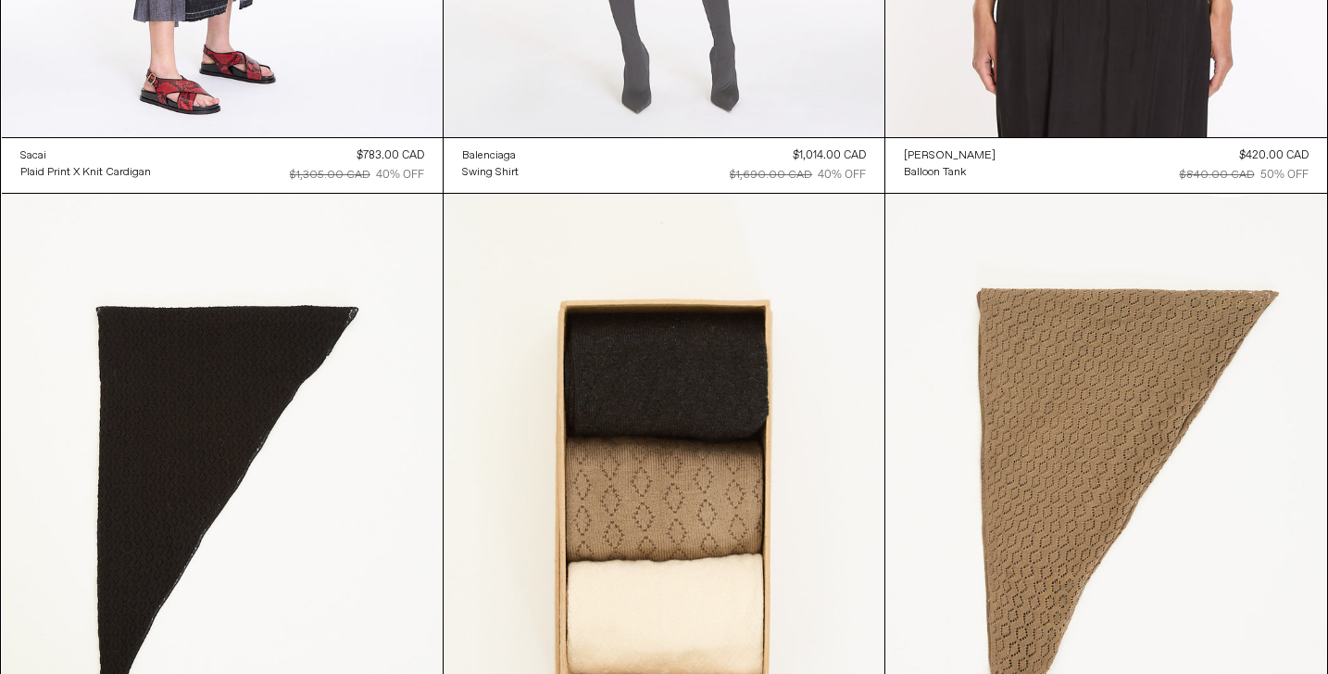
scroll to position [9688, 0]
